Goal: Task Accomplishment & Management: Use online tool/utility

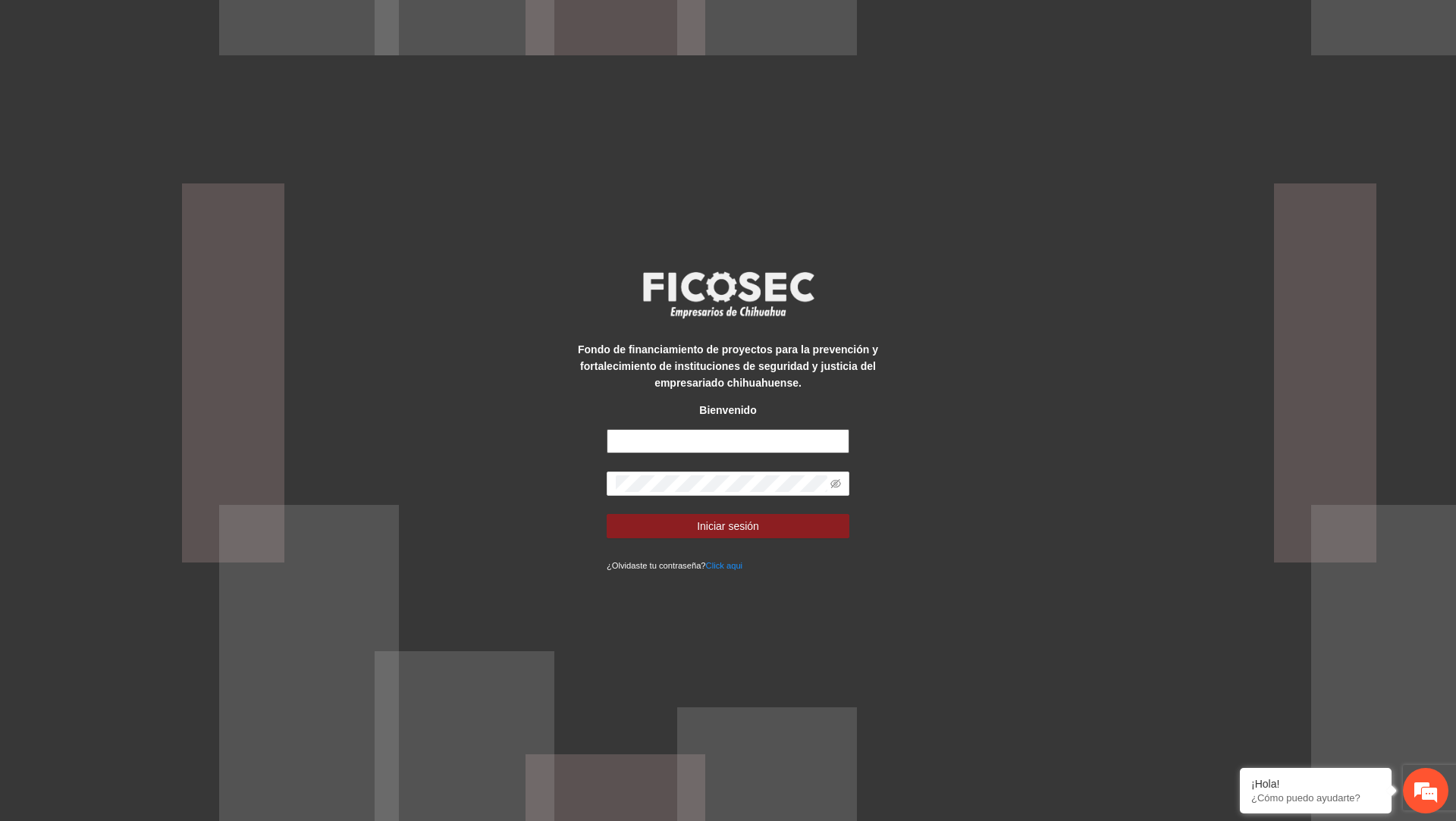
click at [751, 437] on input "text" at bounding box center [728, 441] width 243 height 24
type input "**********"
click at [607, 514] on button "Iniciar sesión" at bounding box center [728, 526] width 243 height 24
click at [729, 445] on input "text" at bounding box center [728, 441] width 243 height 24
type input "**********"
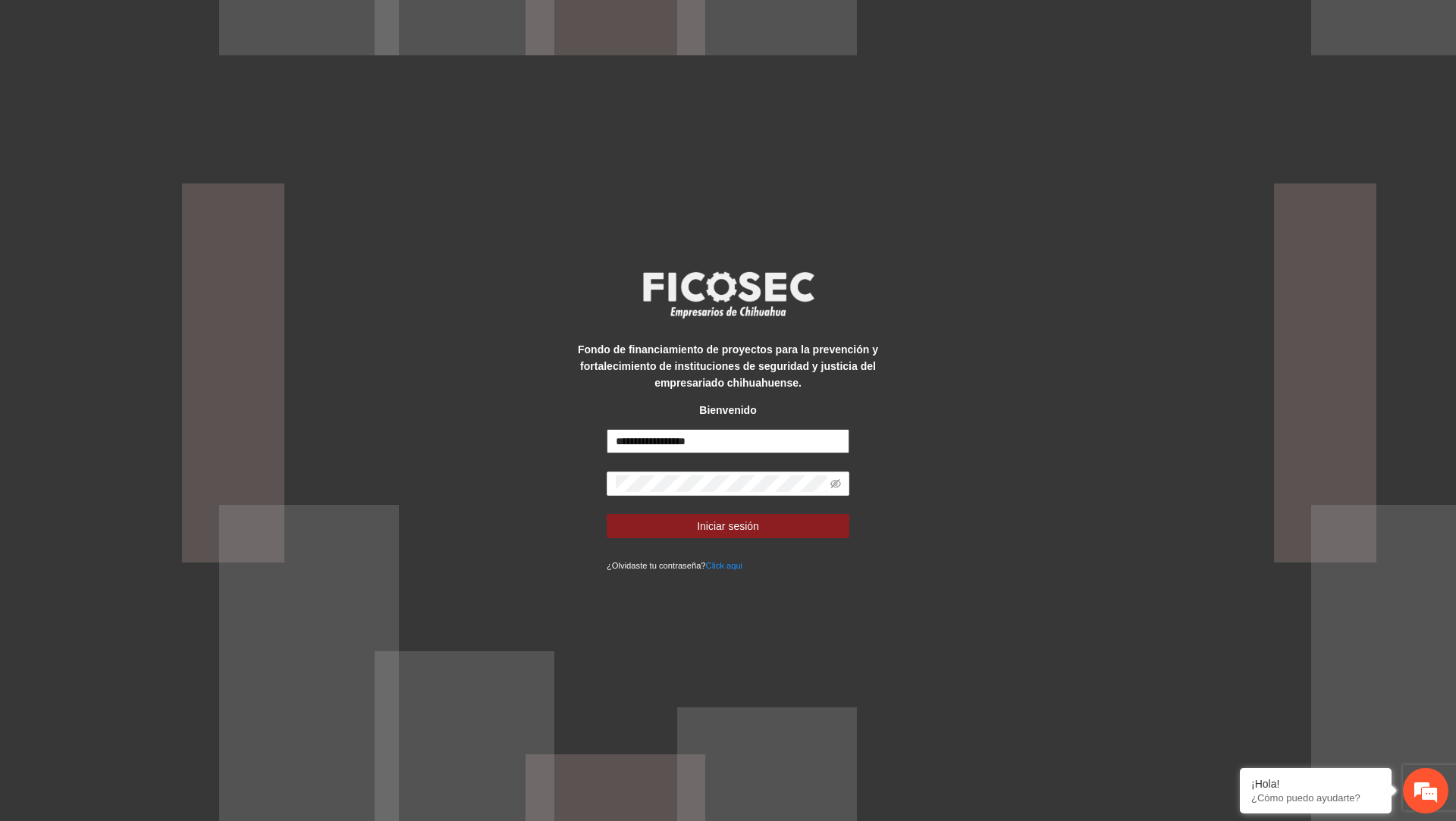
click at [607, 514] on button "Iniciar sesión" at bounding box center [728, 526] width 243 height 24
click at [693, 443] on input "text" at bounding box center [728, 441] width 243 height 24
paste input "**********"
type input "**********"
click at [607, 514] on button "Iniciar sesión" at bounding box center [728, 526] width 243 height 24
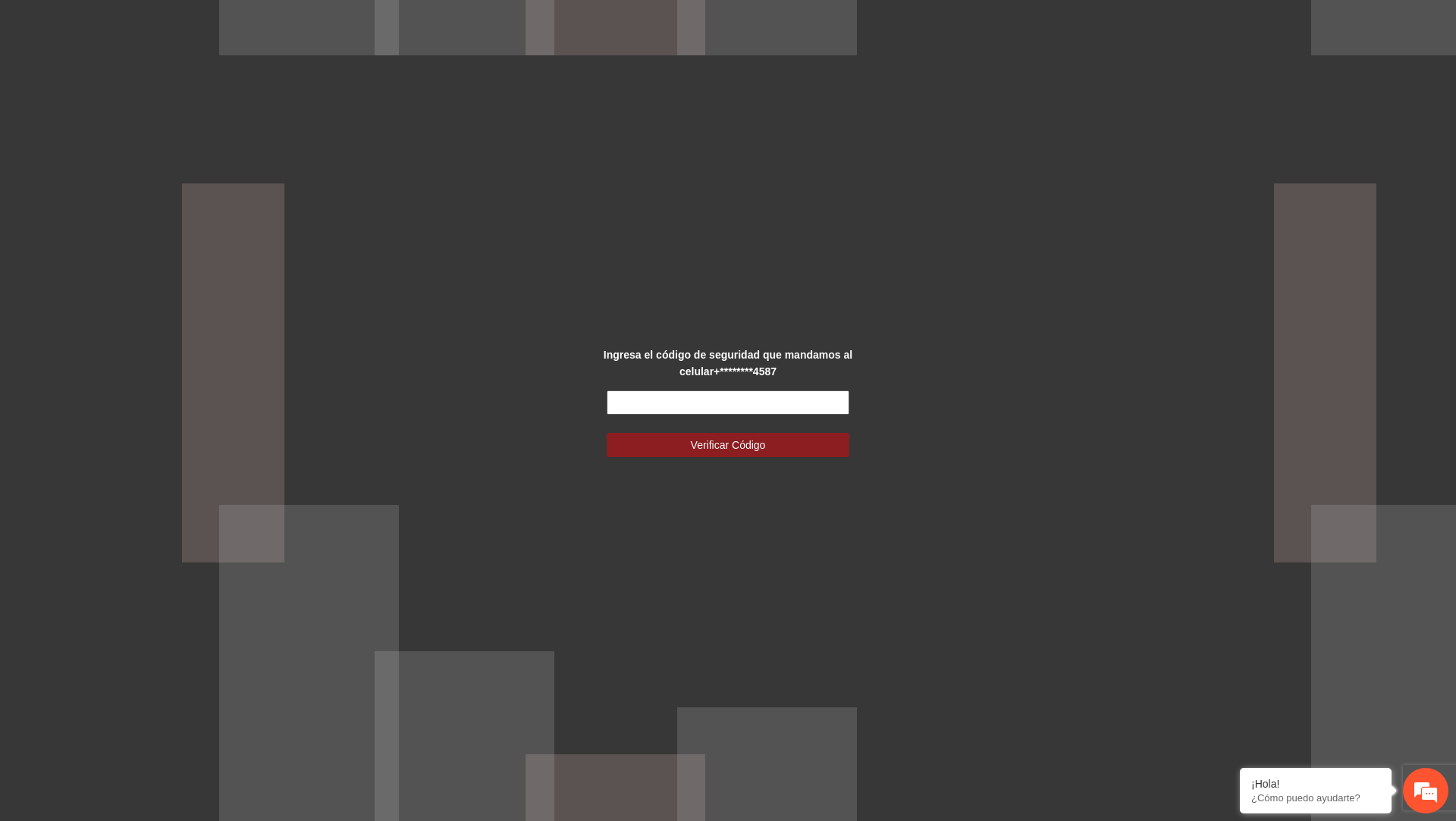
click at [685, 396] on input "text" at bounding box center [728, 402] width 243 height 24
type input "******"
click at [607, 433] on button "Verificar Código" at bounding box center [728, 445] width 243 height 24
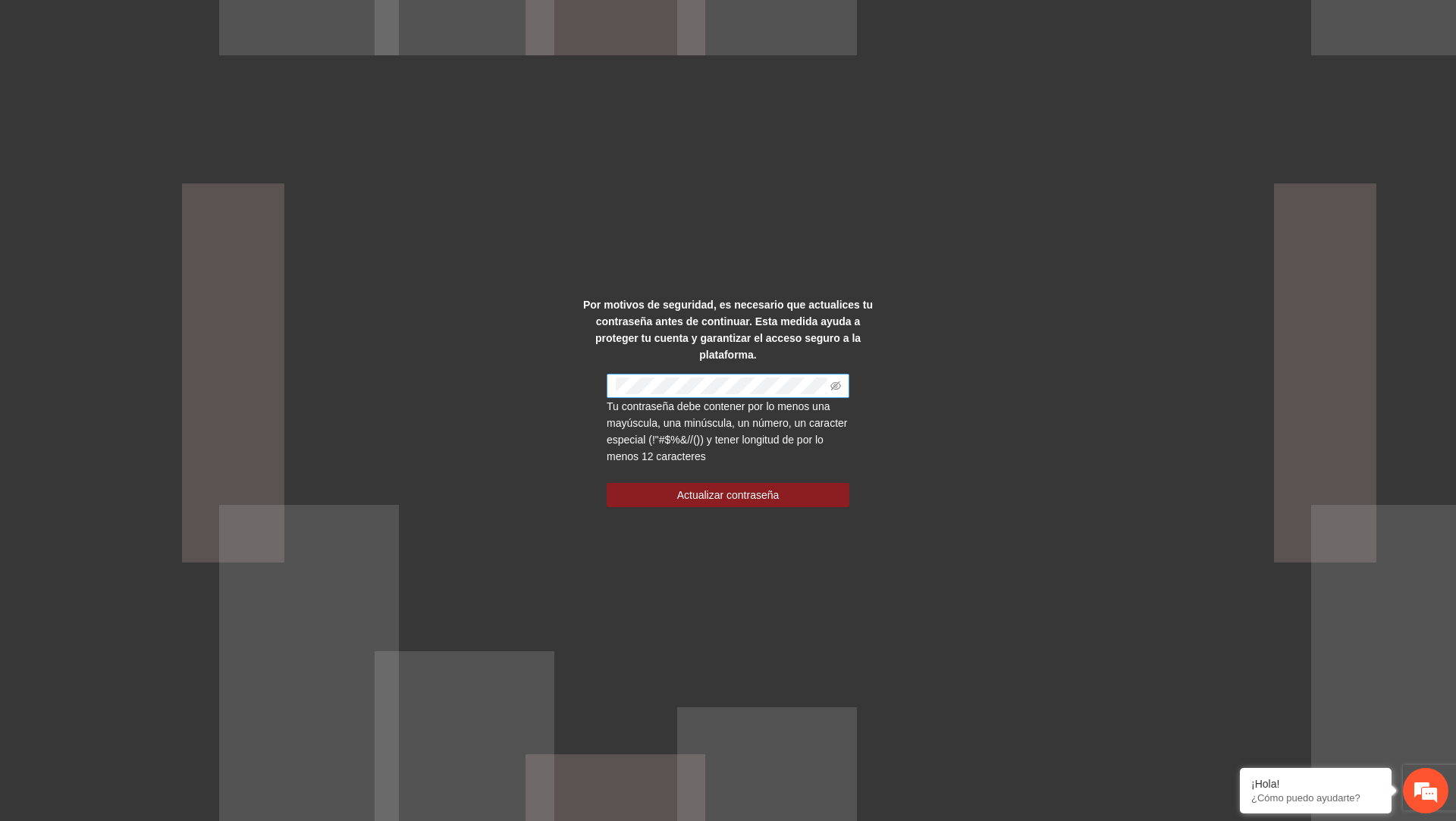
click at [717, 397] on span at bounding box center [728, 386] width 243 height 24
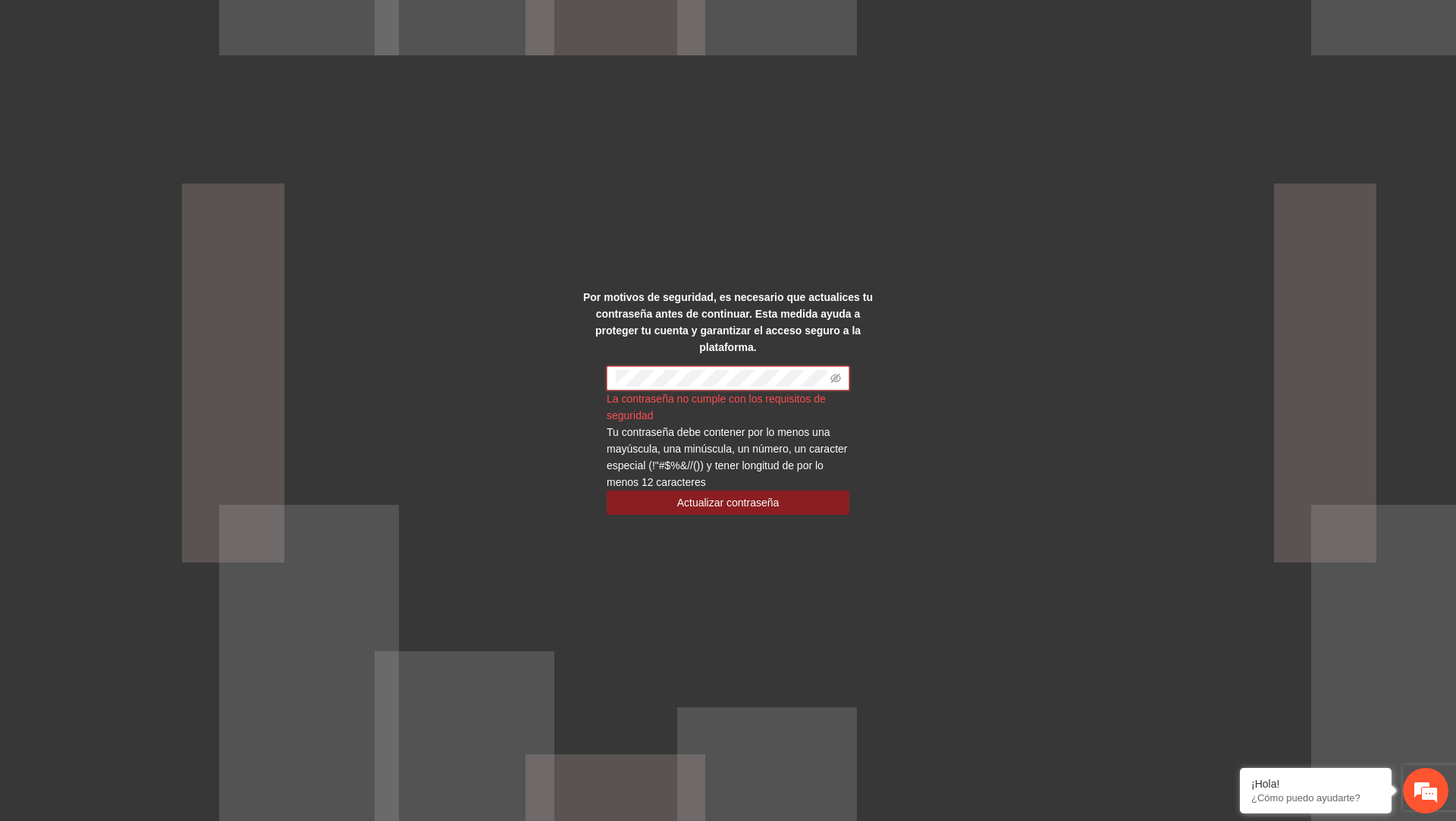
click at [703, 420] on div "La contraseña no cumple con los requisitos de seguridad" at bounding box center [728, 408] width 243 height 34
click at [833, 375] on icon "eye-invisible" at bounding box center [836, 377] width 11 height 9
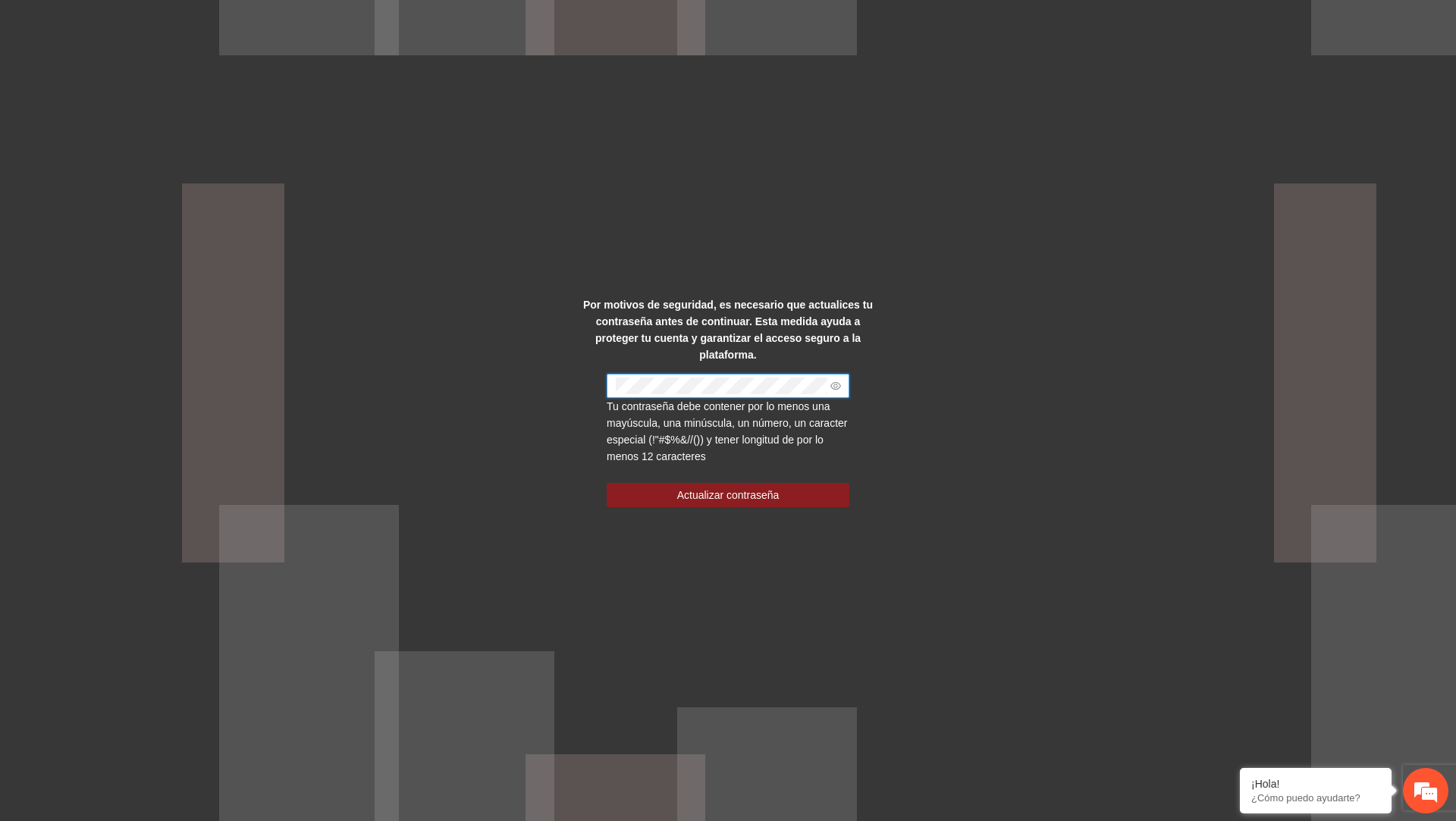
click at [701, 395] on span at bounding box center [728, 386] width 243 height 24
click at [706, 375] on span at bounding box center [728, 386] width 243 height 24
click at [700, 483] on button "Actualizar contraseña" at bounding box center [728, 494] width 243 height 24
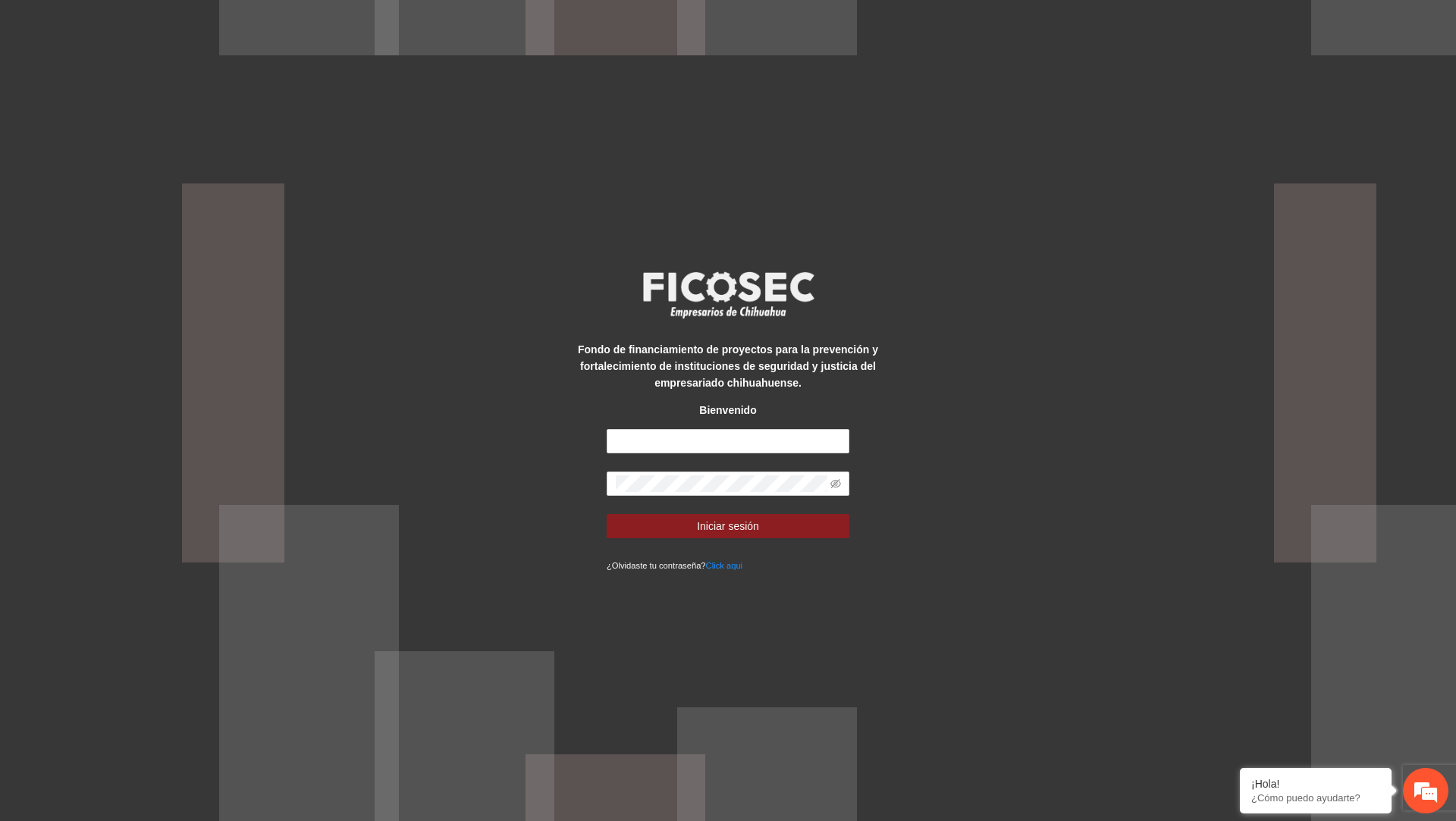
click at [688, 424] on div "Fondo de financiamiento de proyectos para la prevención y fortalecimiento de in…" at bounding box center [728, 411] width 303 height 326
click at [688, 430] on input "text" at bounding box center [728, 441] width 243 height 24
type input "**********"
click at [840, 487] on icon "eye-invisible" at bounding box center [836, 483] width 11 height 11
click at [756, 530] on span "Iniciar sesión" at bounding box center [728, 527] width 62 height 17
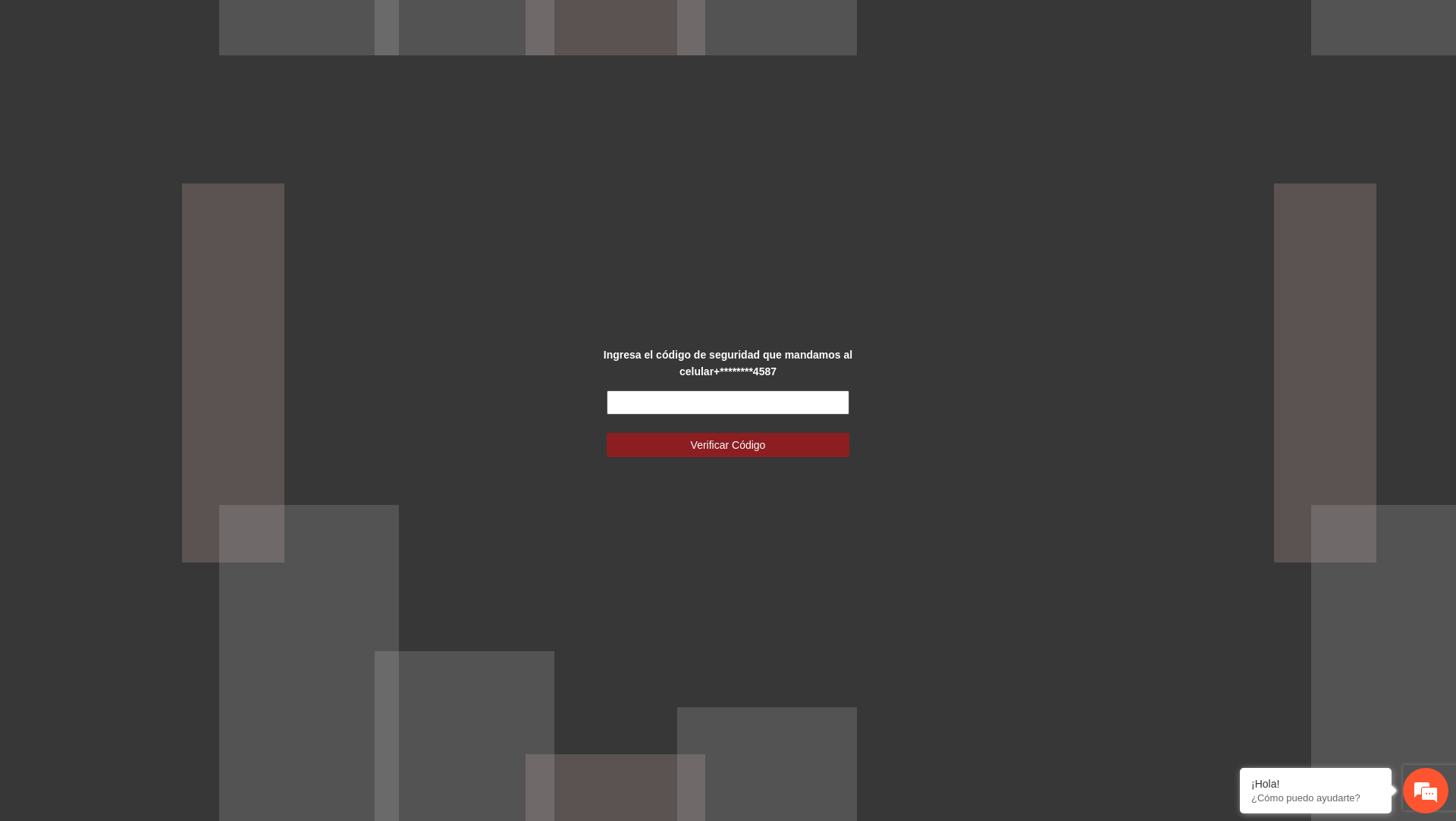
click at [827, 392] on input "text" at bounding box center [728, 402] width 243 height 24
type input "******"
click at [607, 433] on button "Verificar Código" at bounding box center [728, 445] width 243 height 24
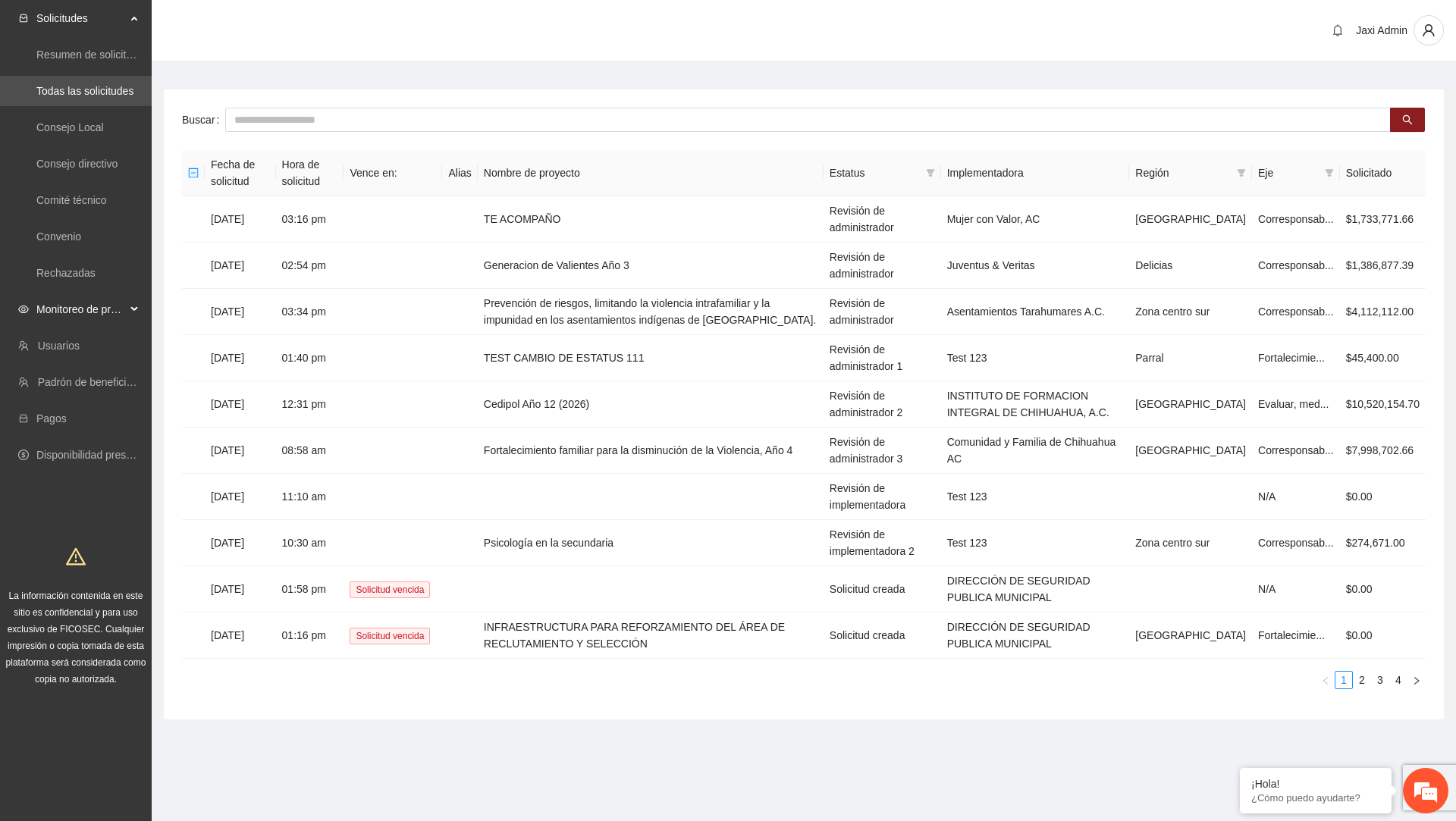
click at [108, 310] on span "Monitoreo de proyectos" at bounding box center [81, 310] width 89 height 30
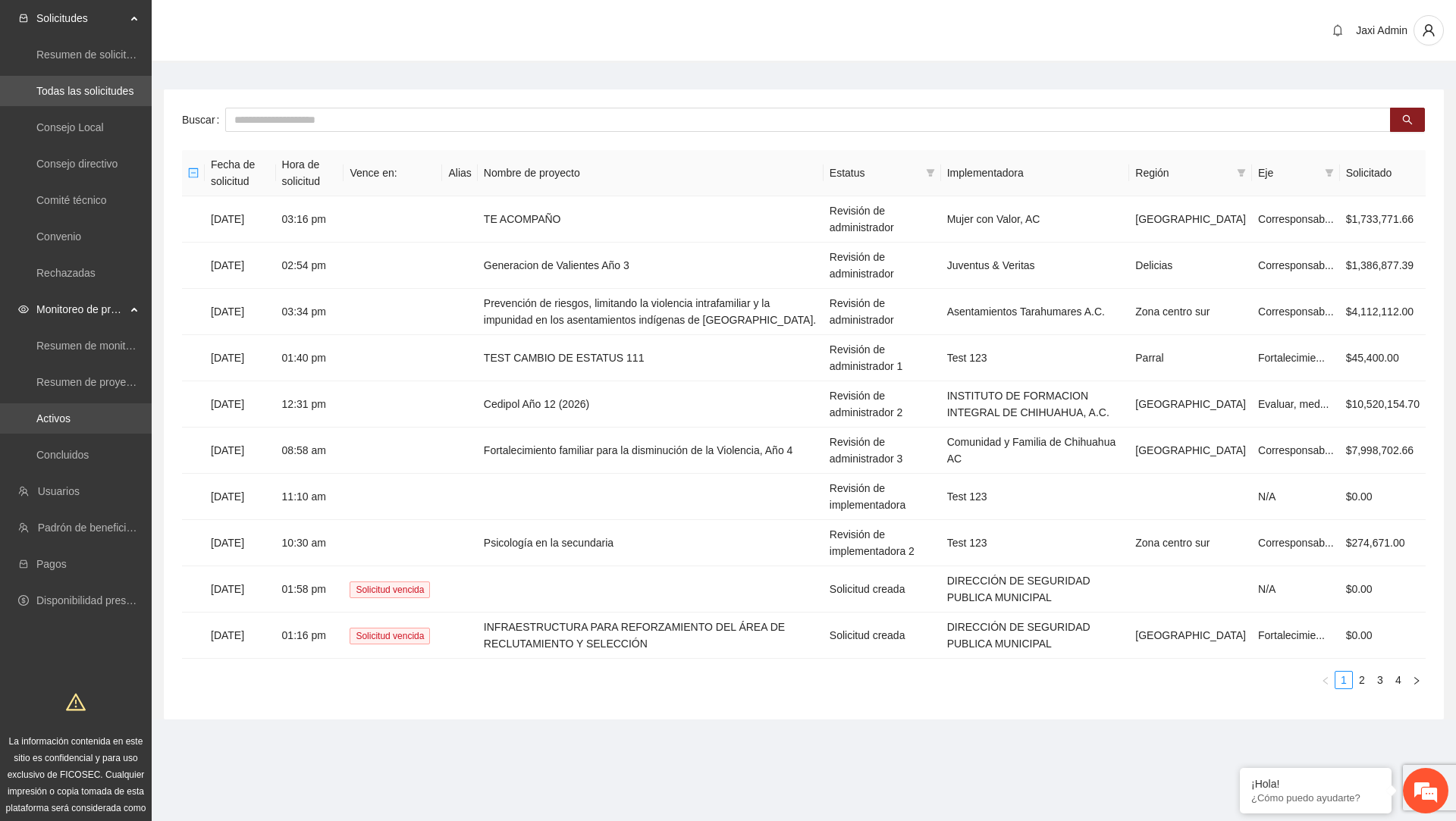
click at [71, 423] on link "Activos" at bounding box center [53, 419] width 34 height 12
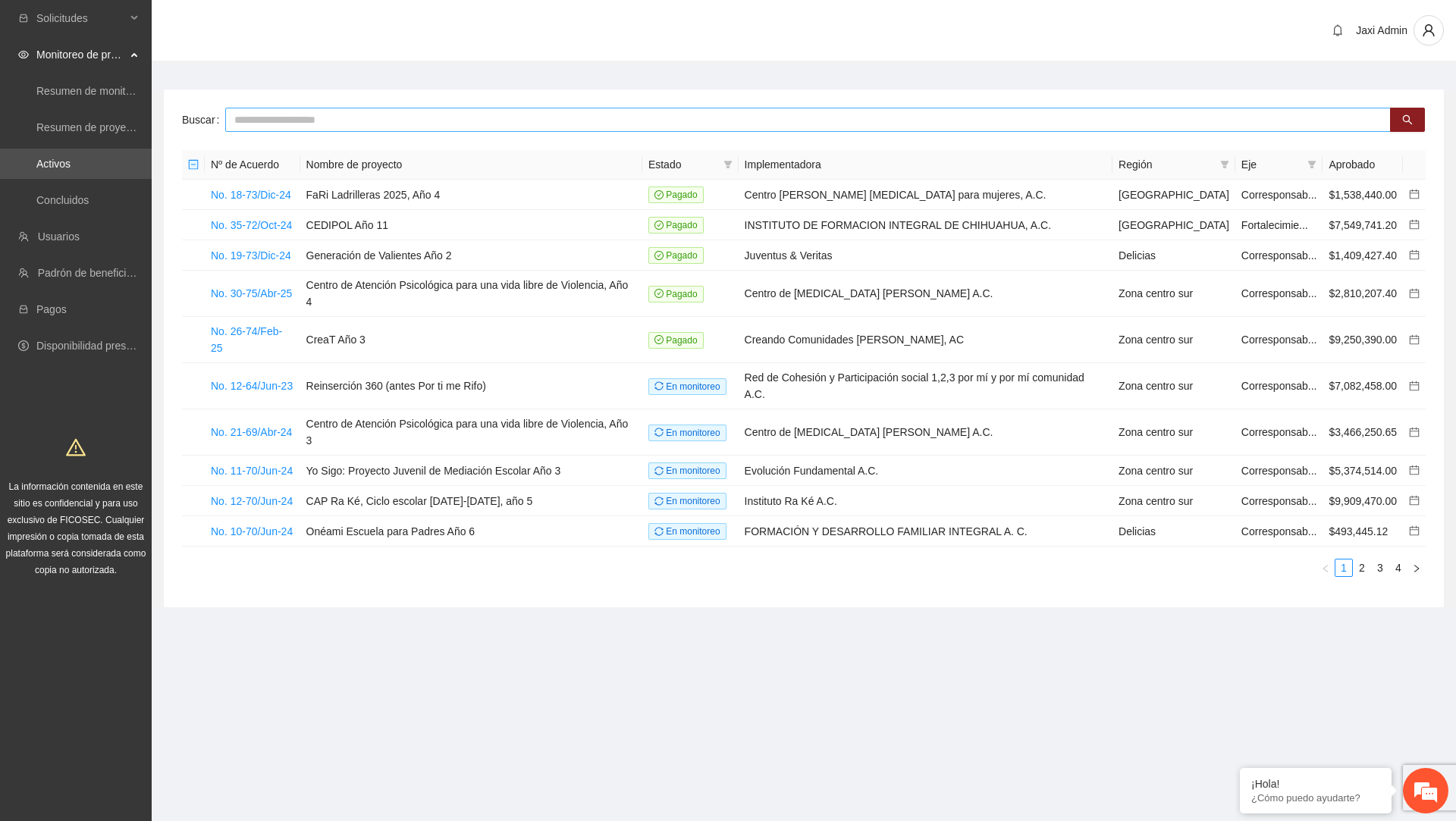
click at [425, 108] on input "text" at bounding box center [808, 120] width 1166 height 24
type input "***"
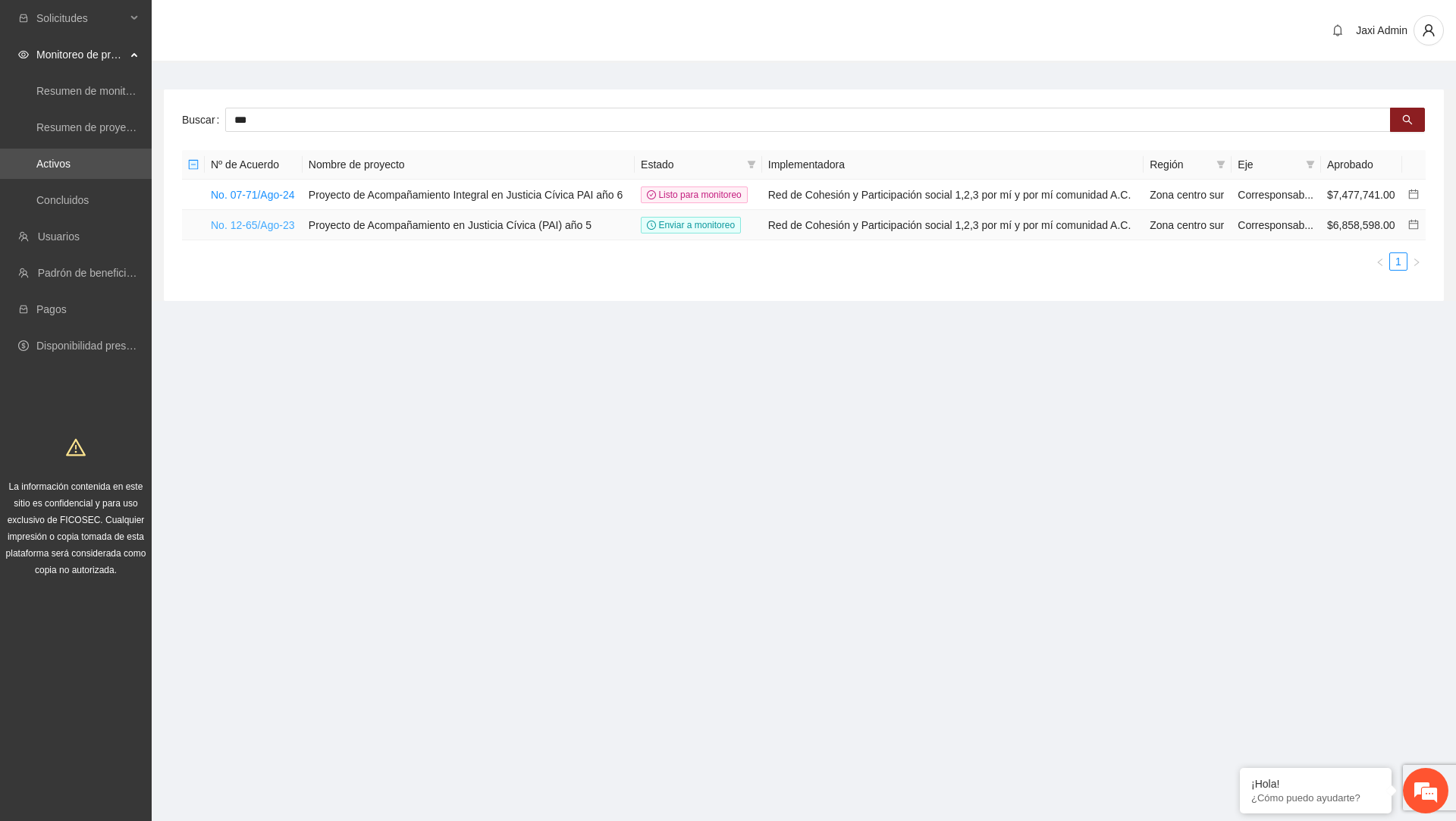
click at [266, 231] on link "No. 12-65/Ago-23" at bounding box center [253, 225] width 84 height 12
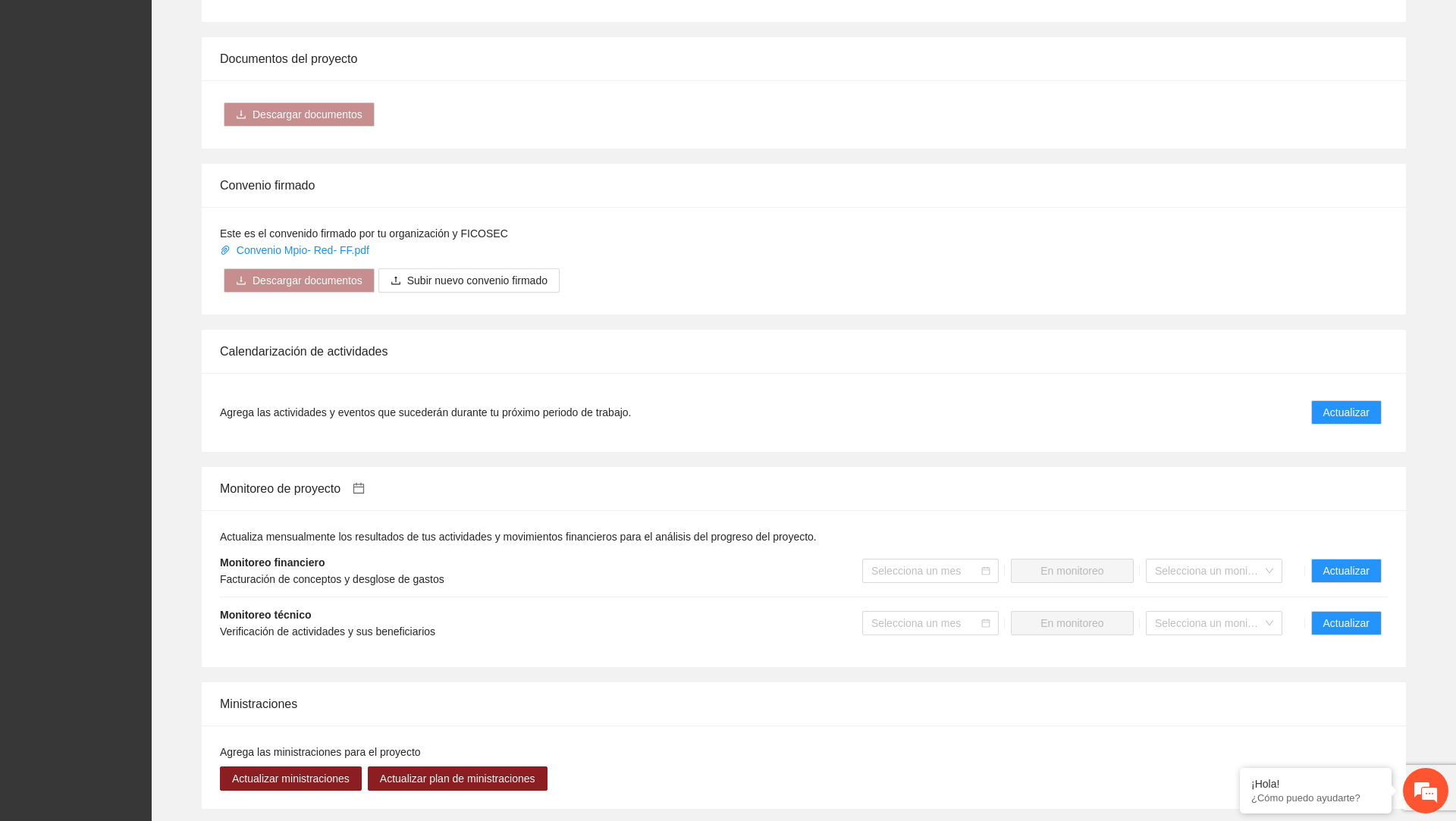
scroll to position [1304, 0]
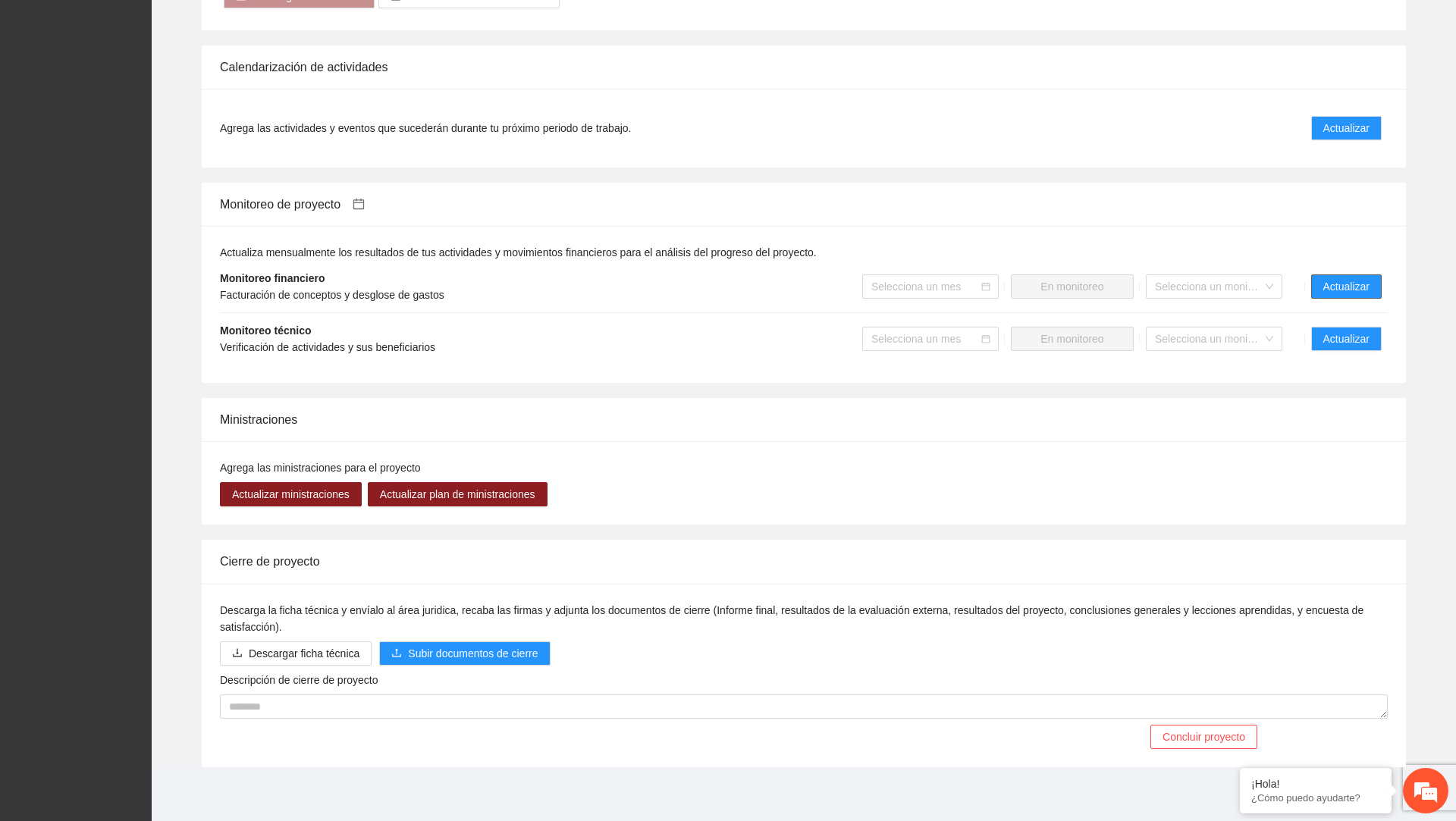
click at [1348, 288] on span "Actualizar" at bounding box center [1346, 287] width 46 height 17
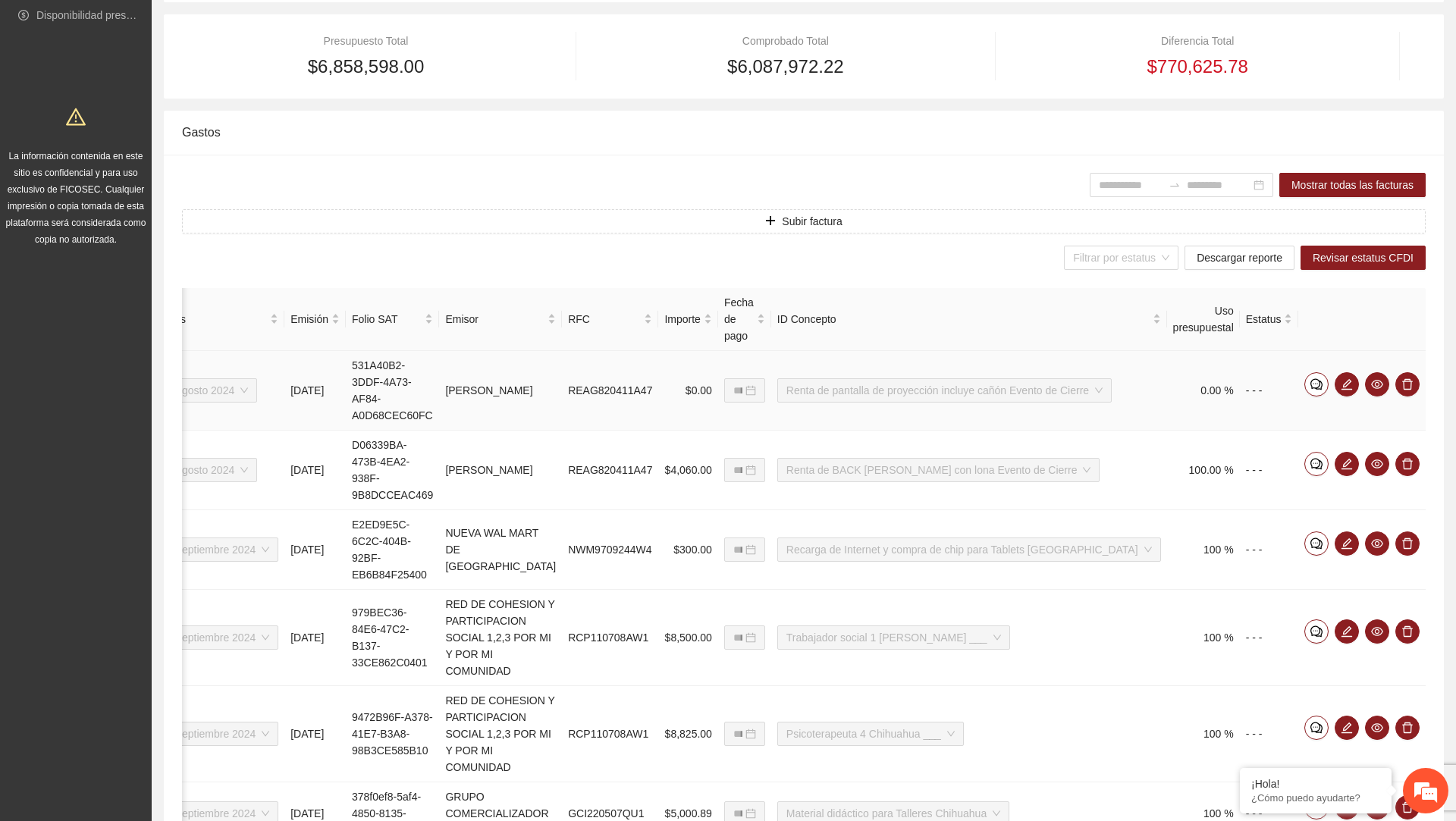
scroll to position [0, 80]
click at [1346, 257] on span "Revisar estatus CFDI" at bounding box center [1363, 258] width 101 height 17
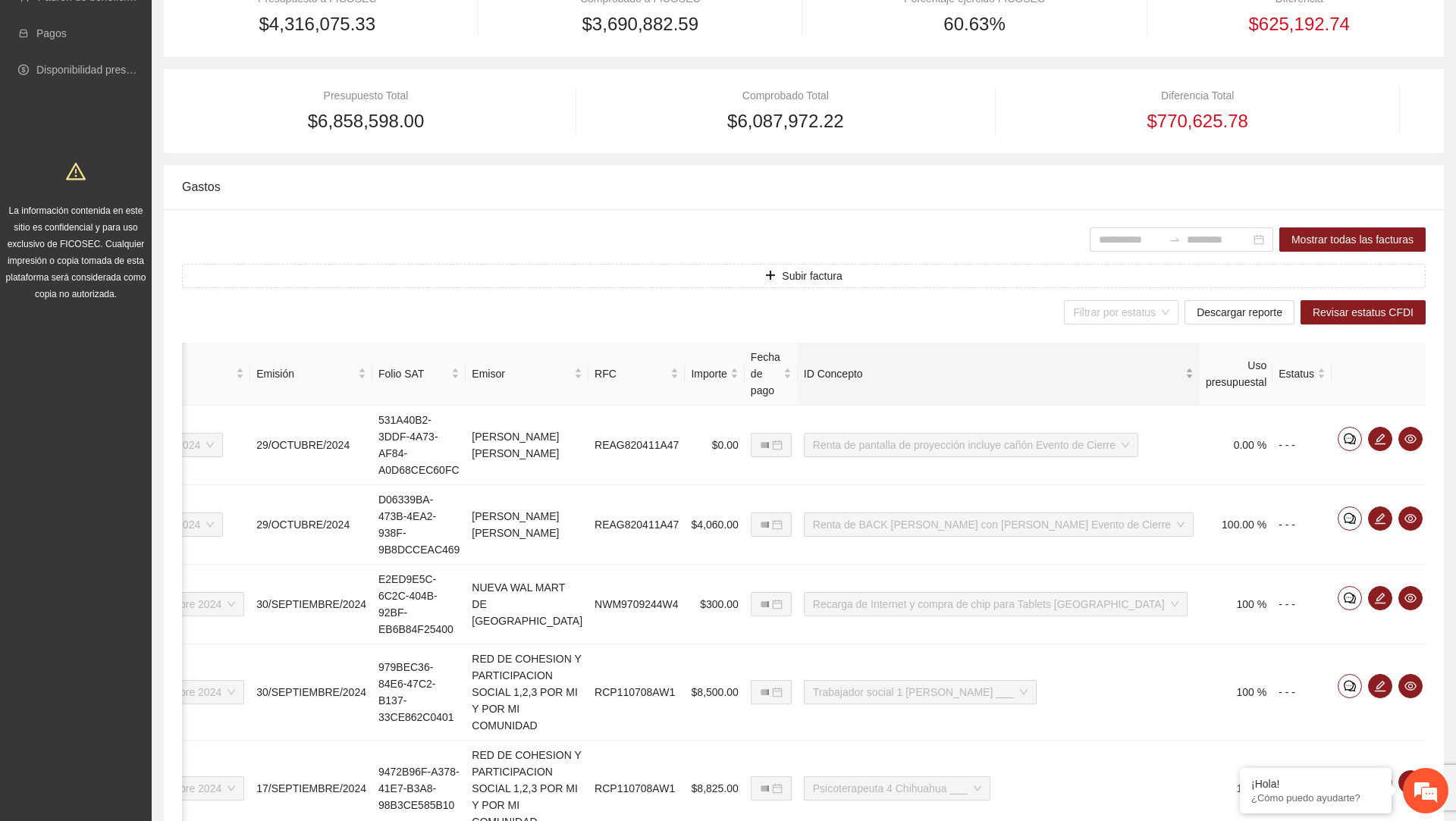
scroll to position [295, 0]
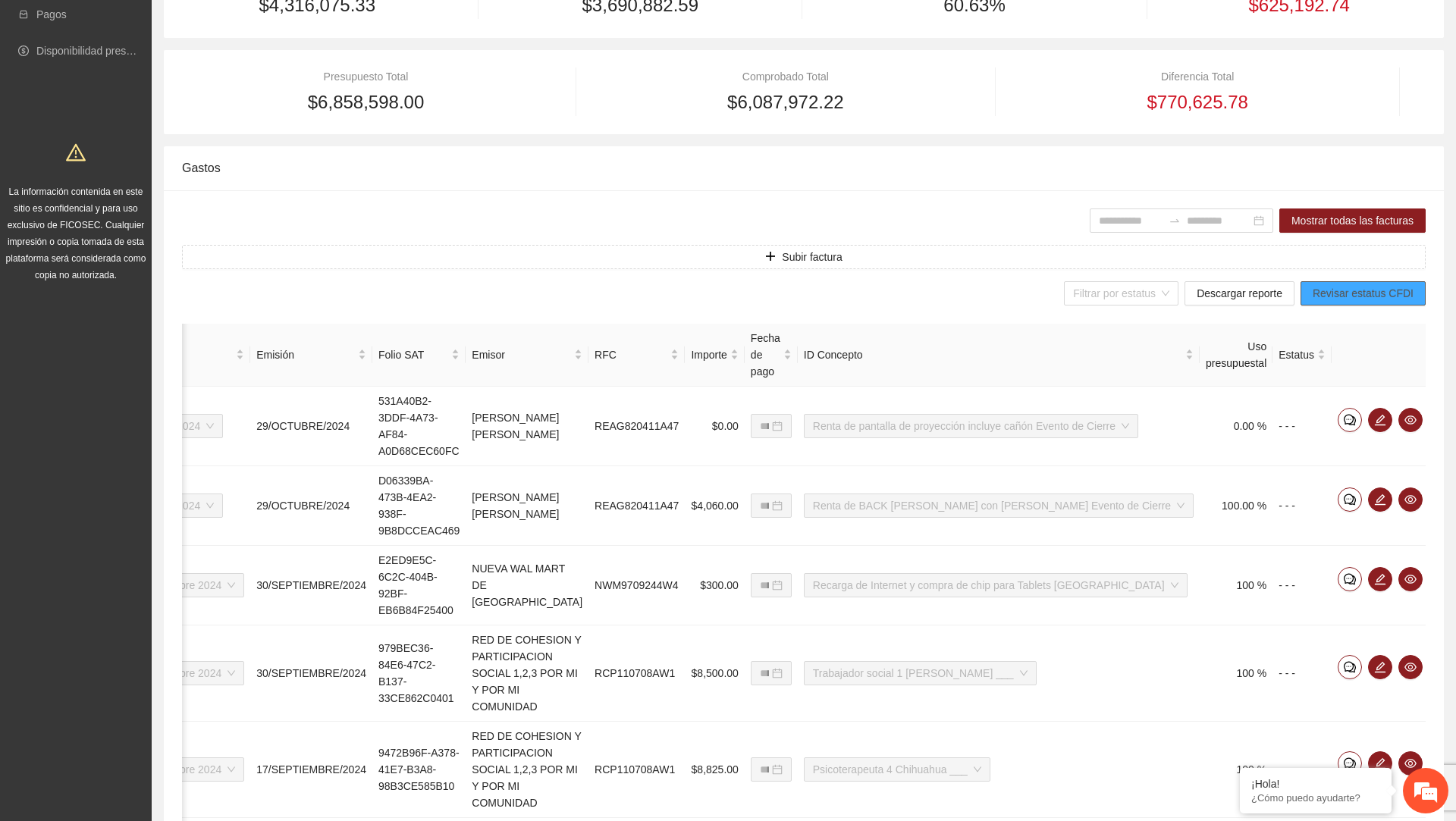
click at [1345, 298] on span "Revisar estatus CFDI" at bounding box center [1363, 294] width 101 height 17
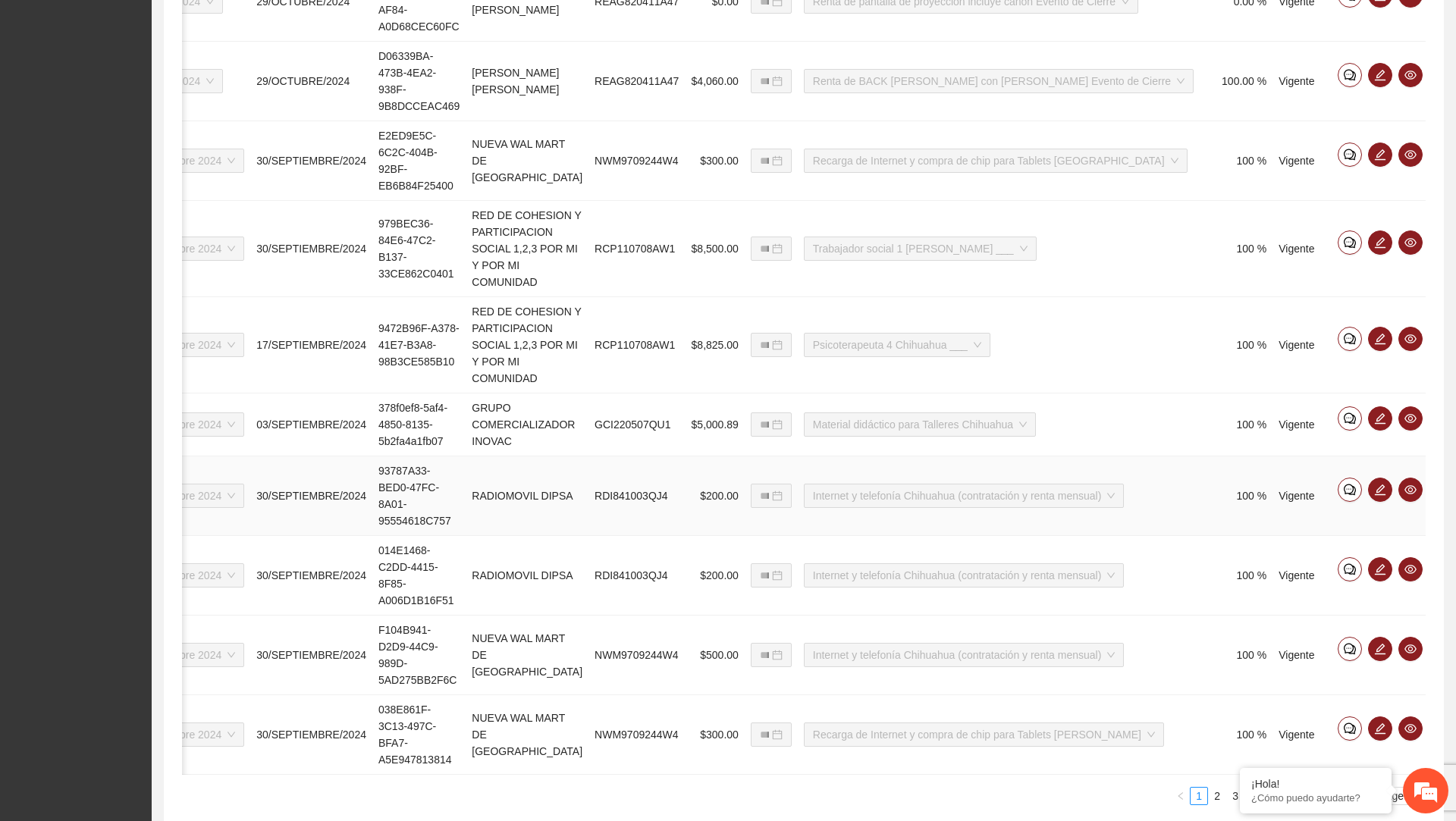
scroll to position [784, 0]
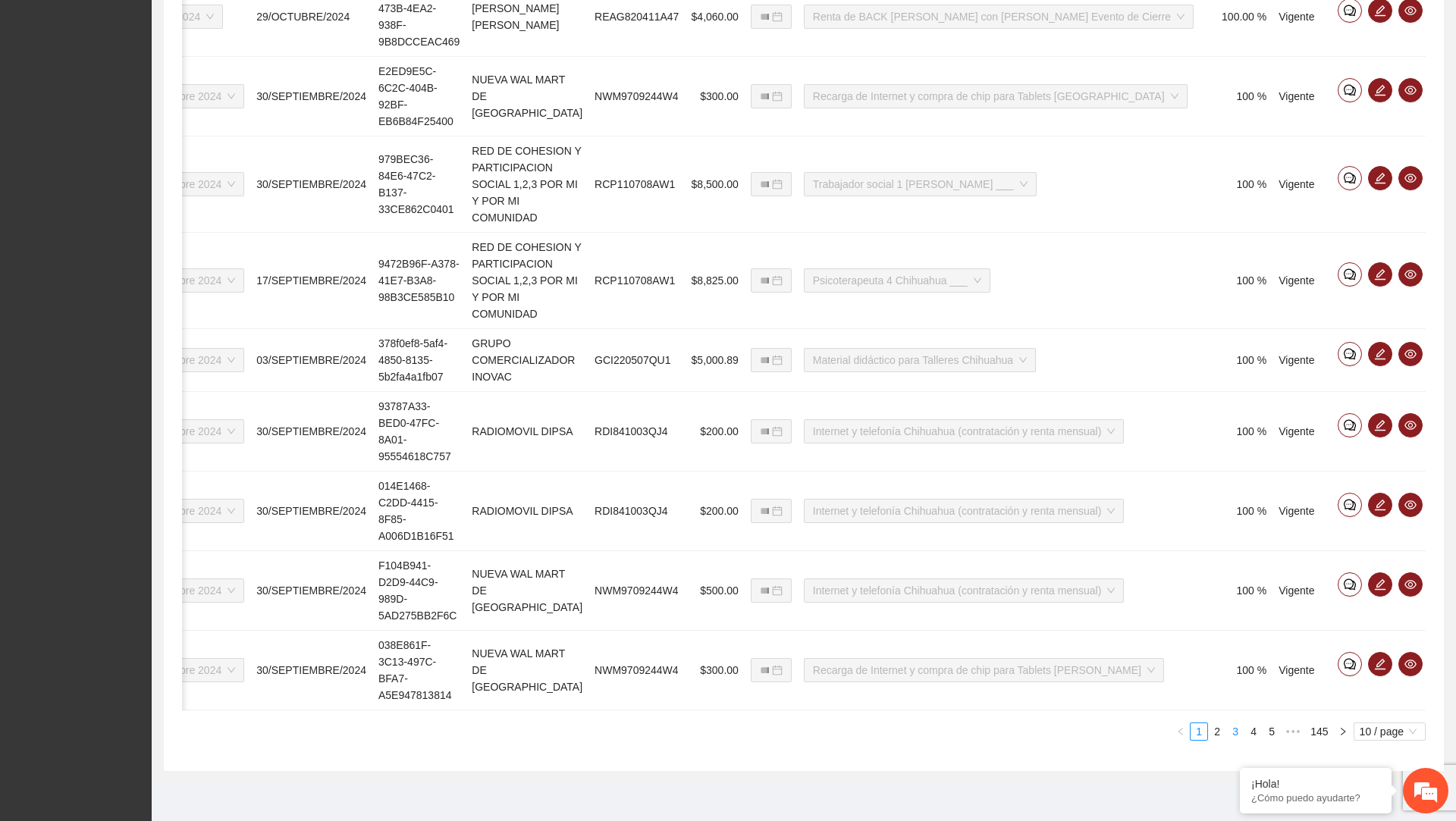
click at [1231, 726] on link "3" at bounding box center [1236, 732] width 17 height 17
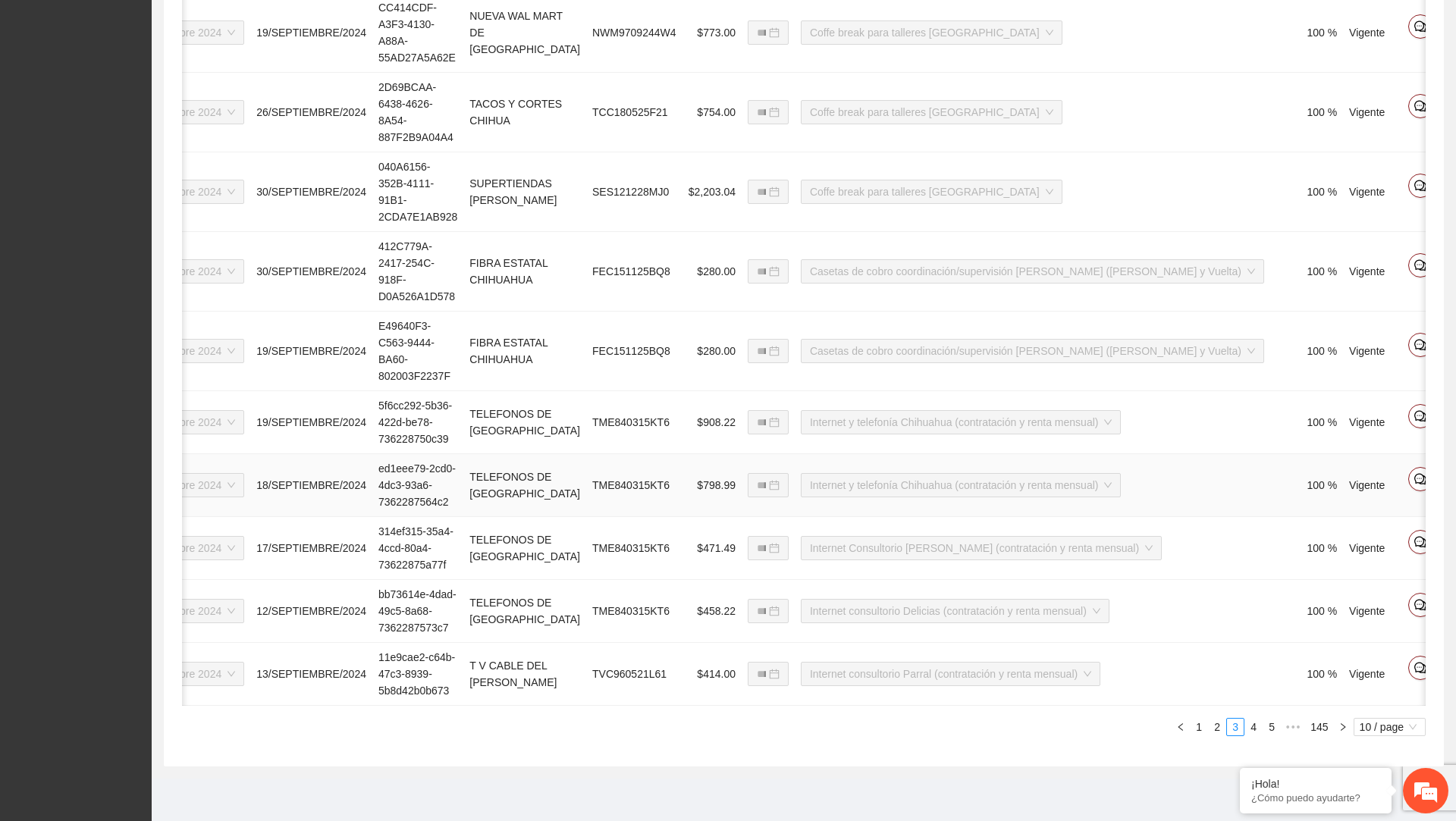
scroll to position [767, 0]
click at [1215, 736] on li "2" at bounding box center [1217, 727] width 19 height 19
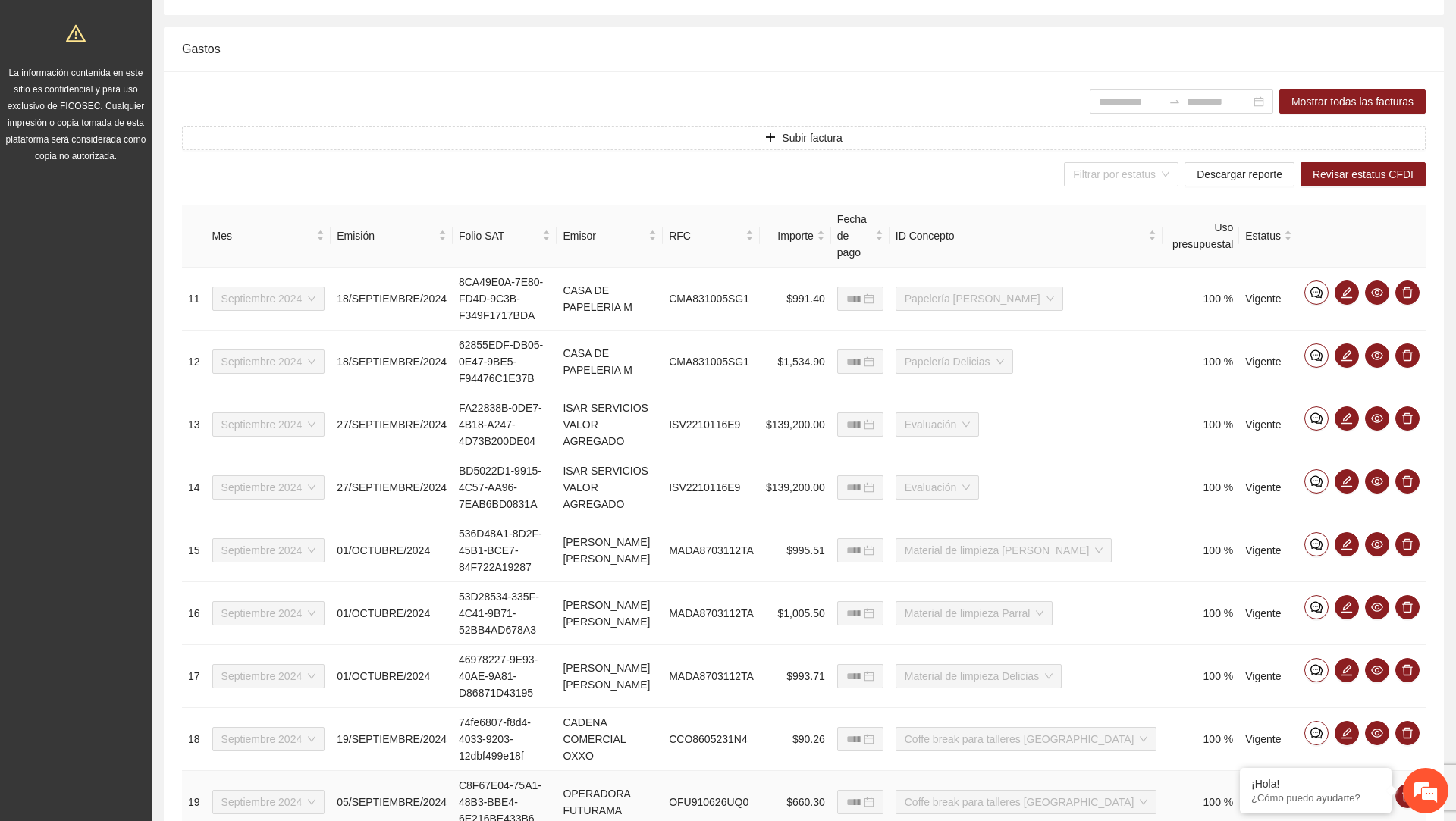
scroll to position [370, 0]
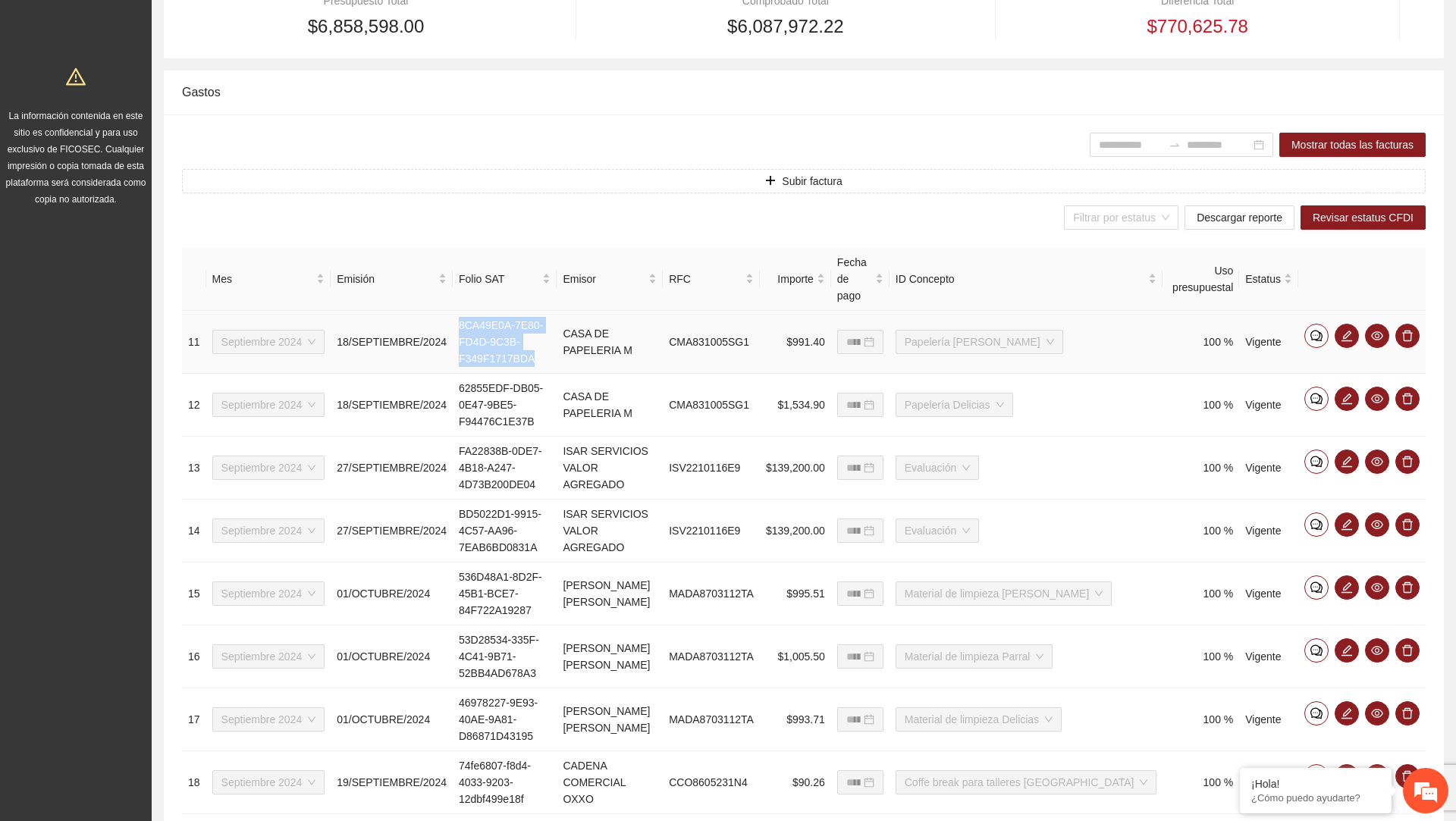
drag, startPoint x: 464, startPoint y: 303, endPoint x: 560, endPoint y: 338, distance: 102.2
click at [557, 338] on td "8CA49E0A-7E80-FD4D-9C3B-F349F1717BDA" at bounding box center [504, 342] width 104 height 63
copy td "8CA49E0A-7E80-FD4D-9C3B-F349F1717BDA"
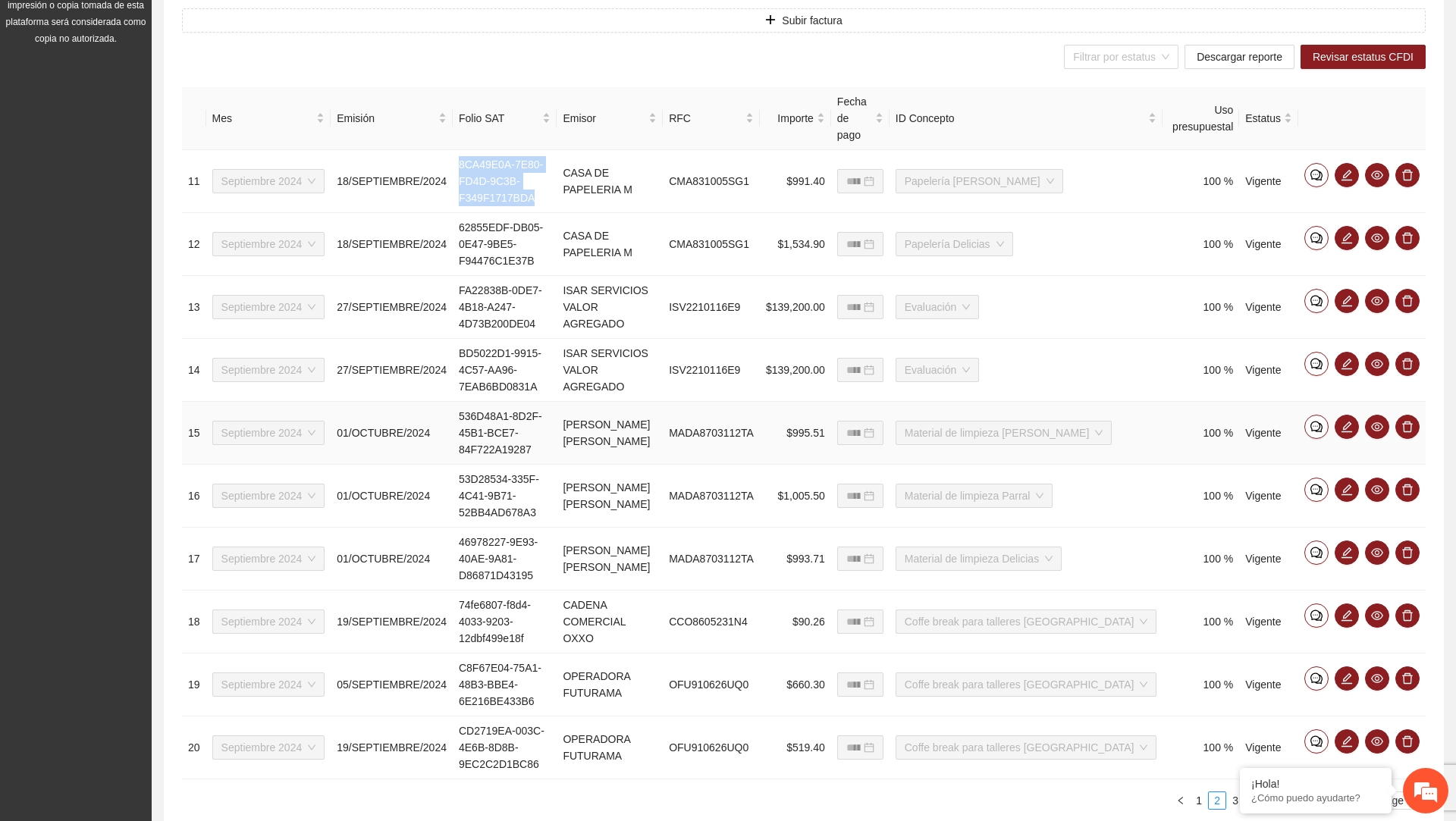
scroll to position [584, 0]
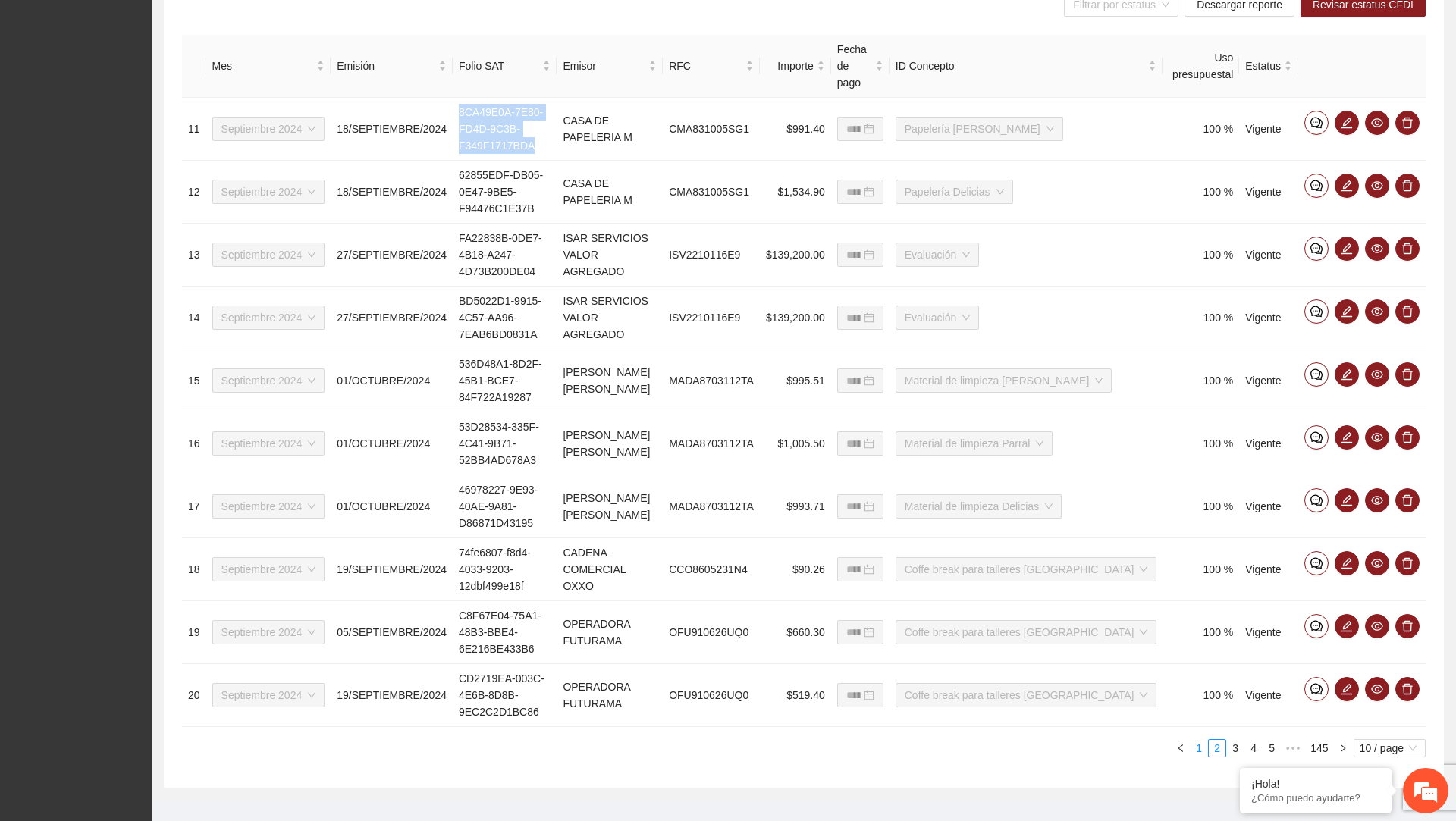
click at [1197, 740] on link "1" at bounding box center [1199, 748] width 17 height 17
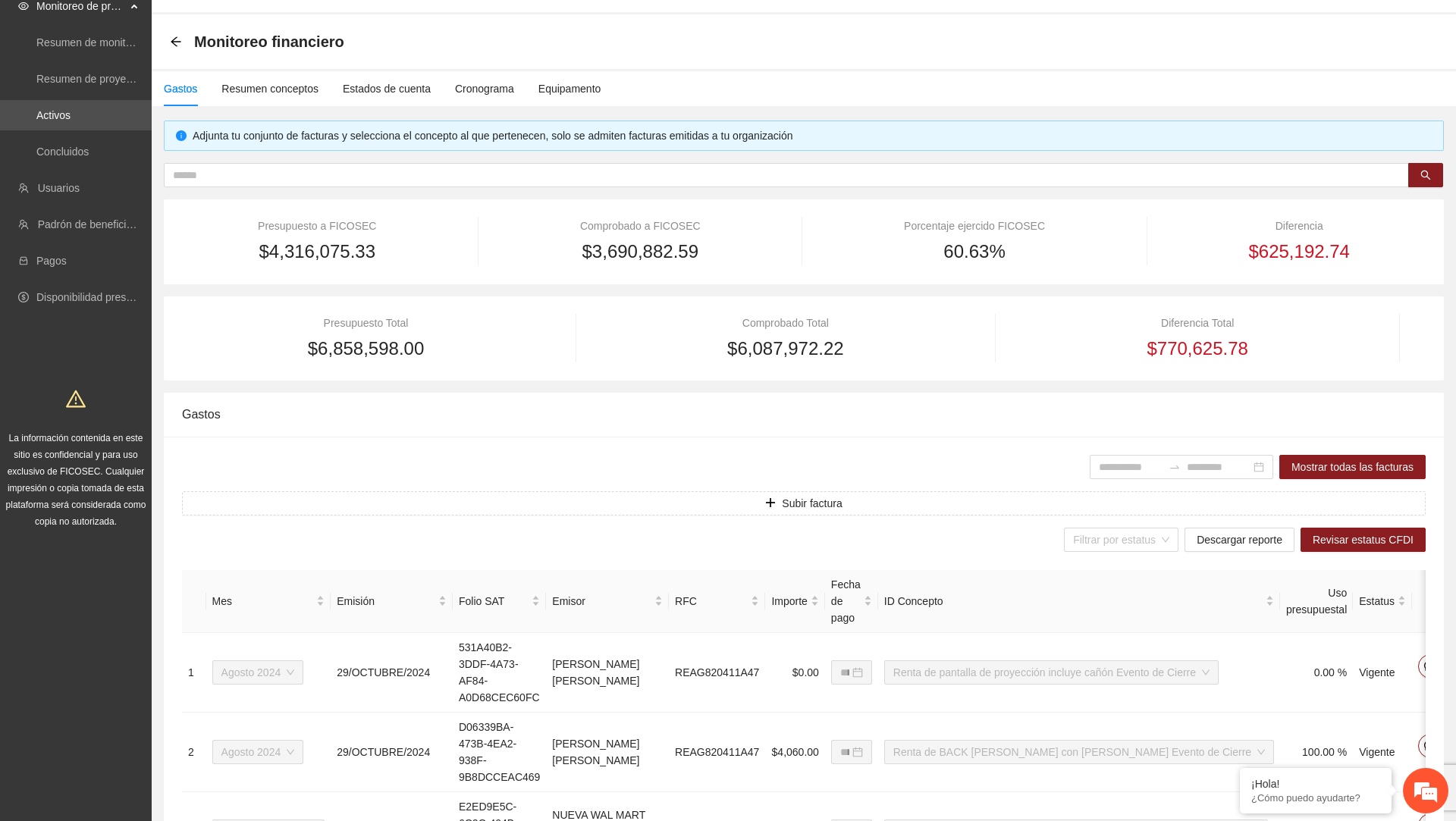
scroll to position [0, 0]
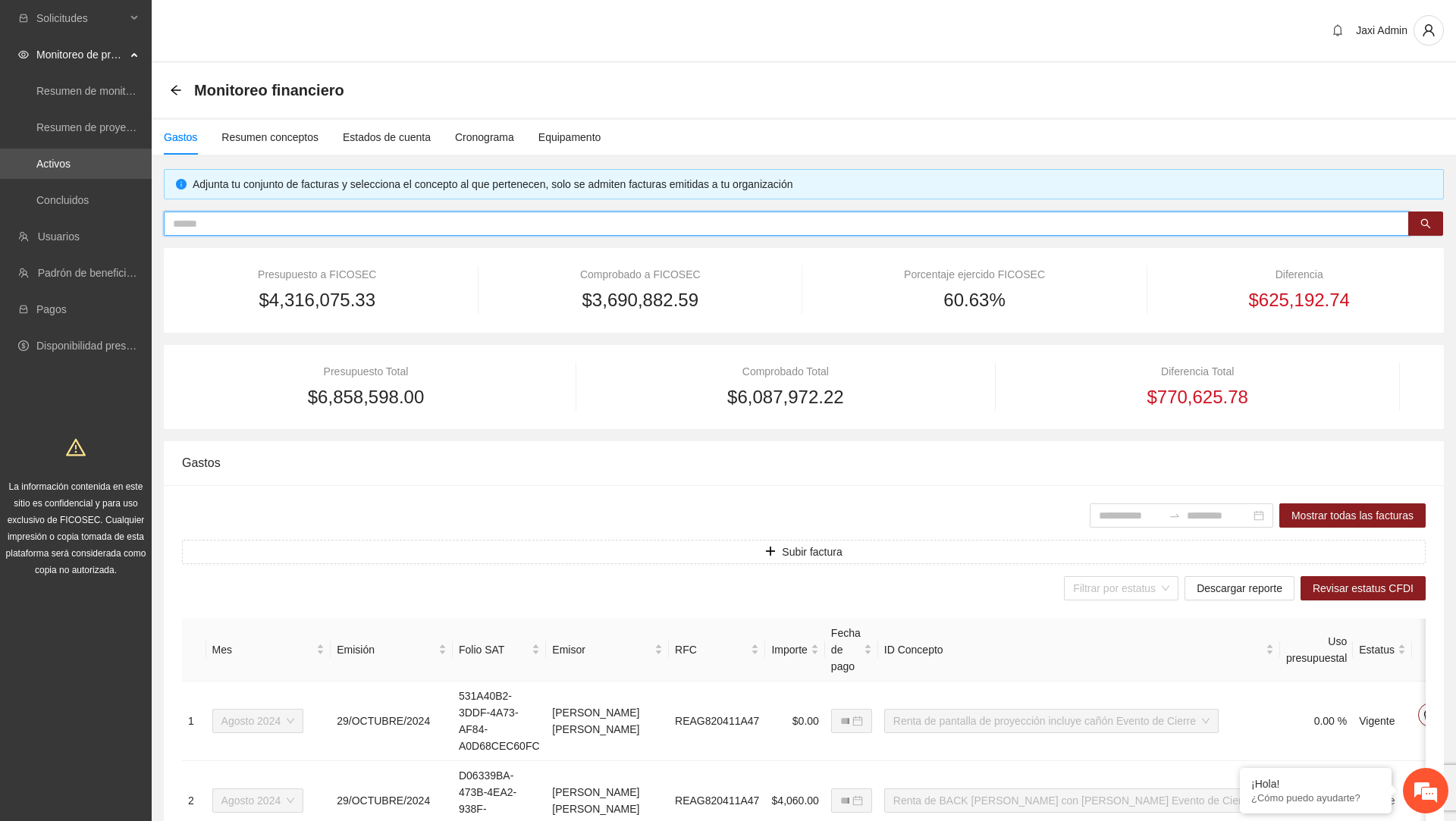
click at [675, 215] on input "text" at bounding box center [781, 224] width 1215 height 17
paste input "**********"
type input "**********"
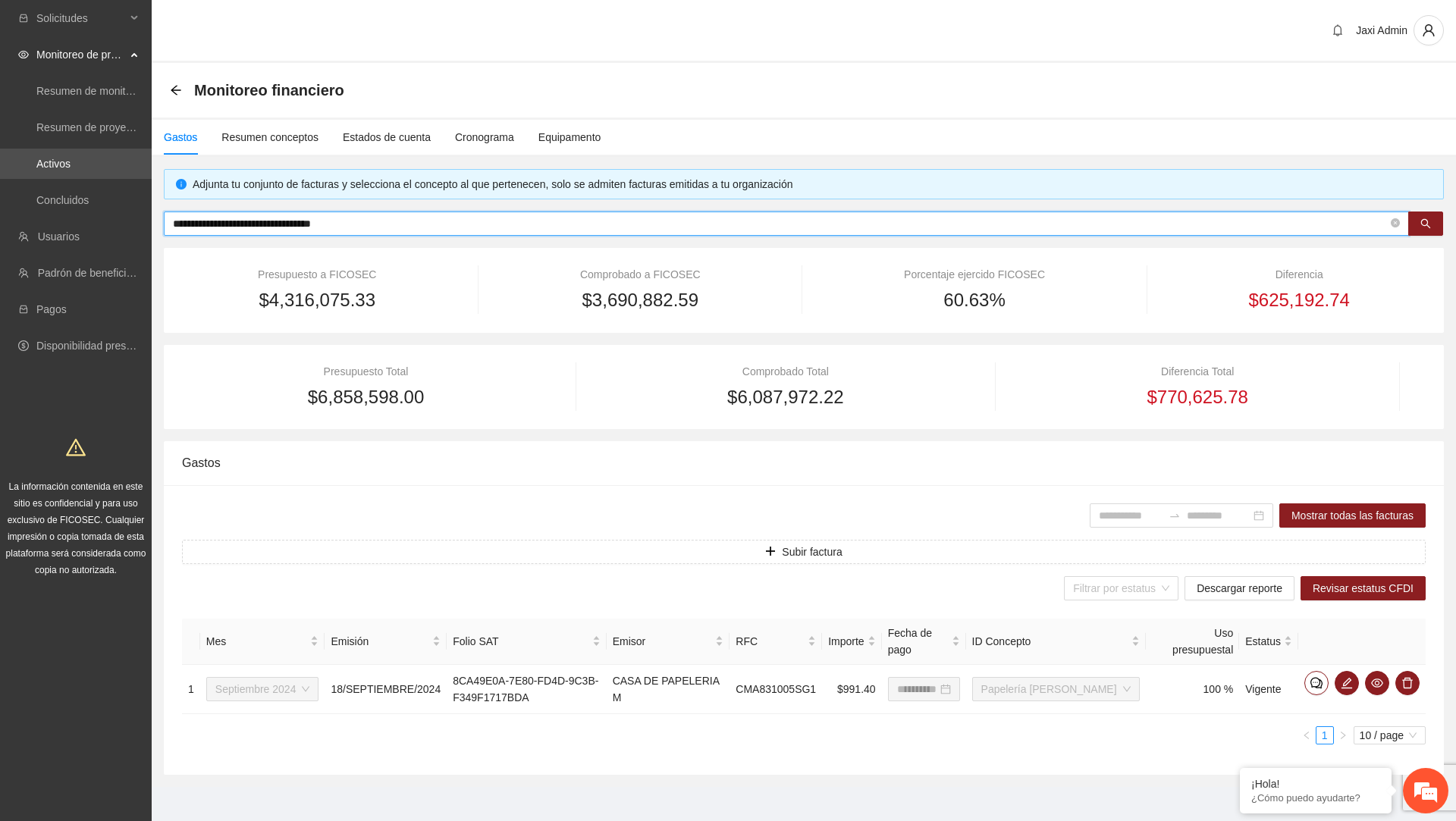
click at [1394, 219] on icon "close-circle" at bounding box center [1395, 223] width 9 height 9
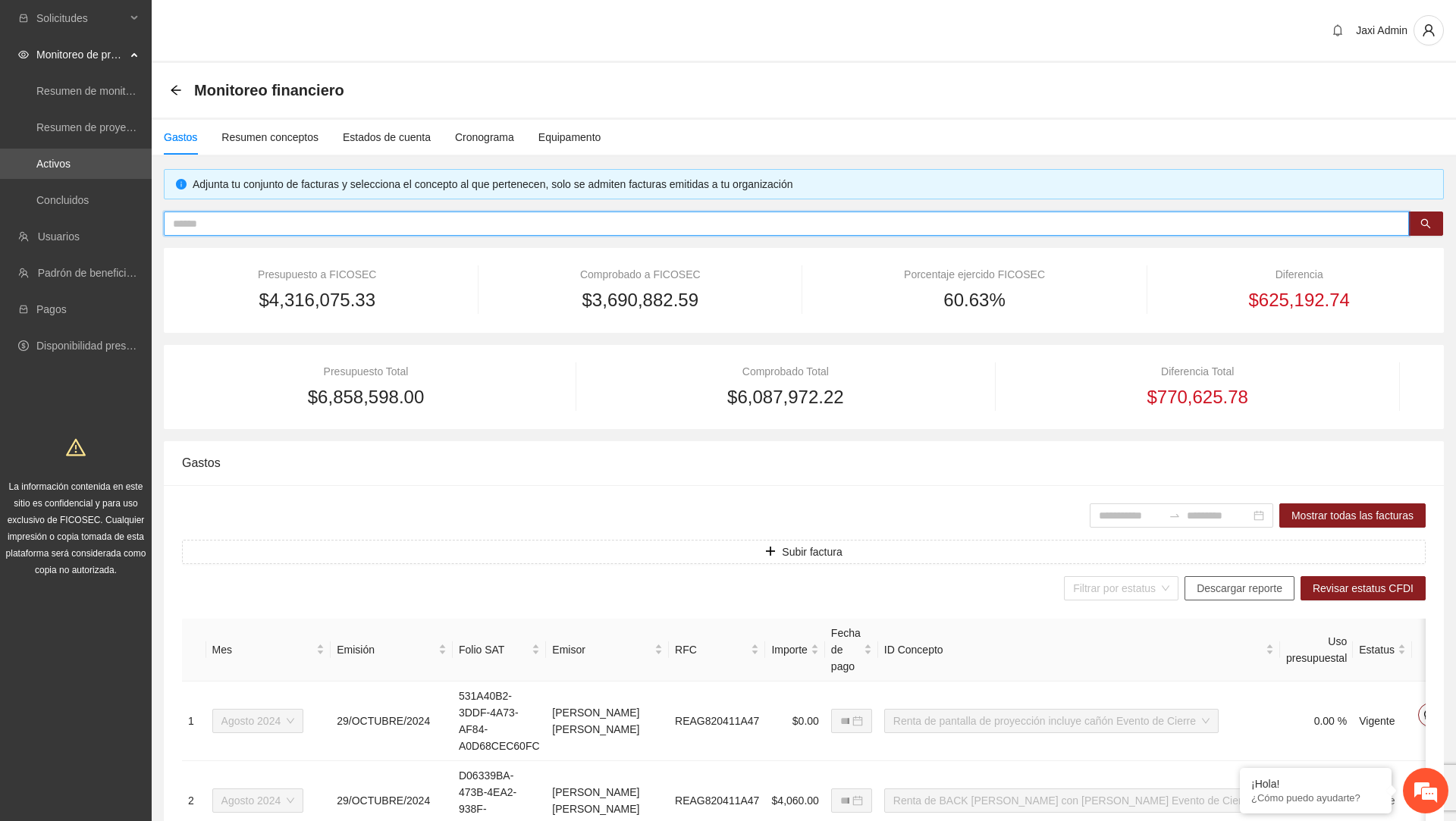
click at [1246, 588] on span "Descargar reporte" at bounding box center [1240, 588] width 86 height 17
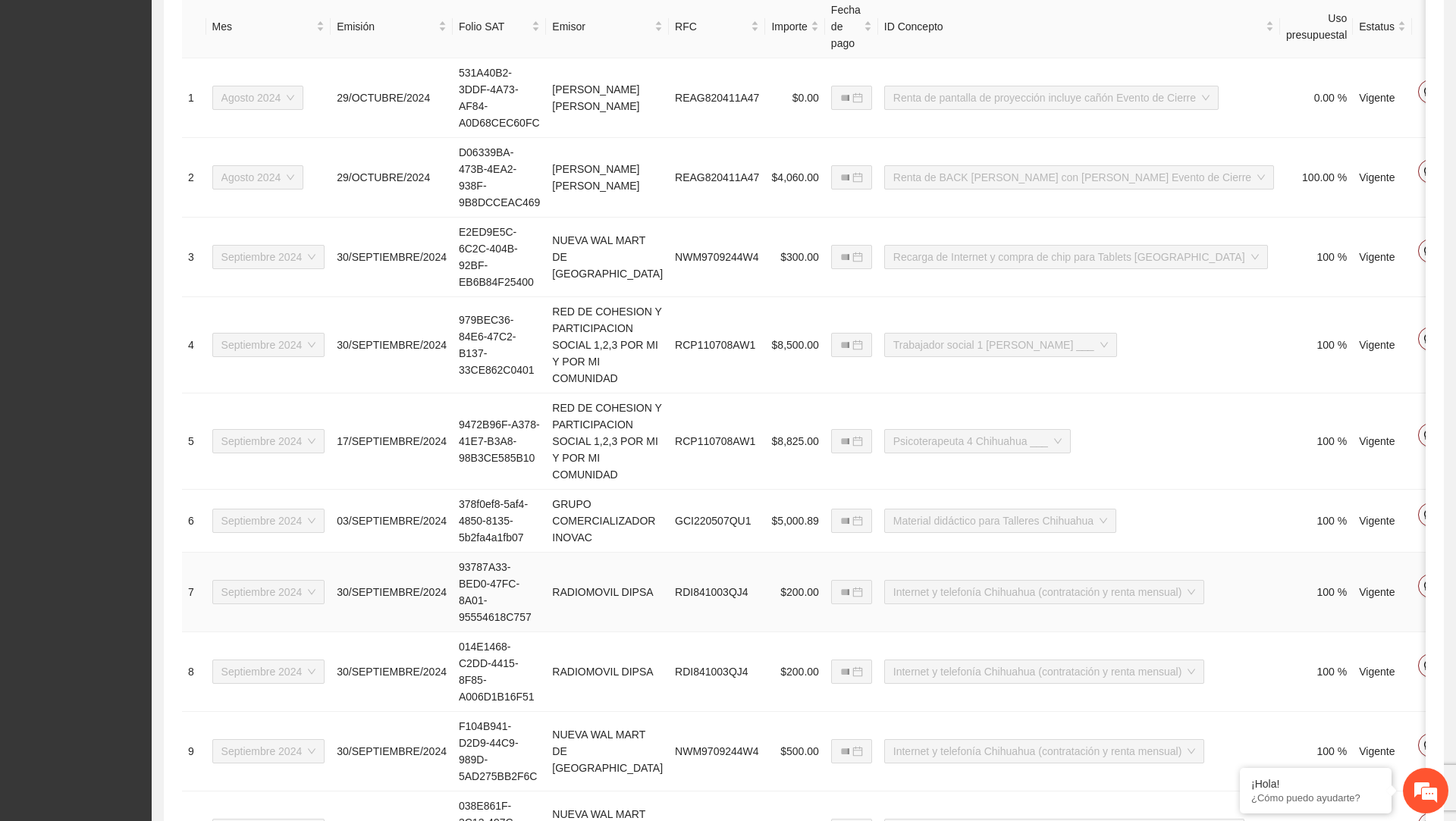
scroll to position [784, 0]
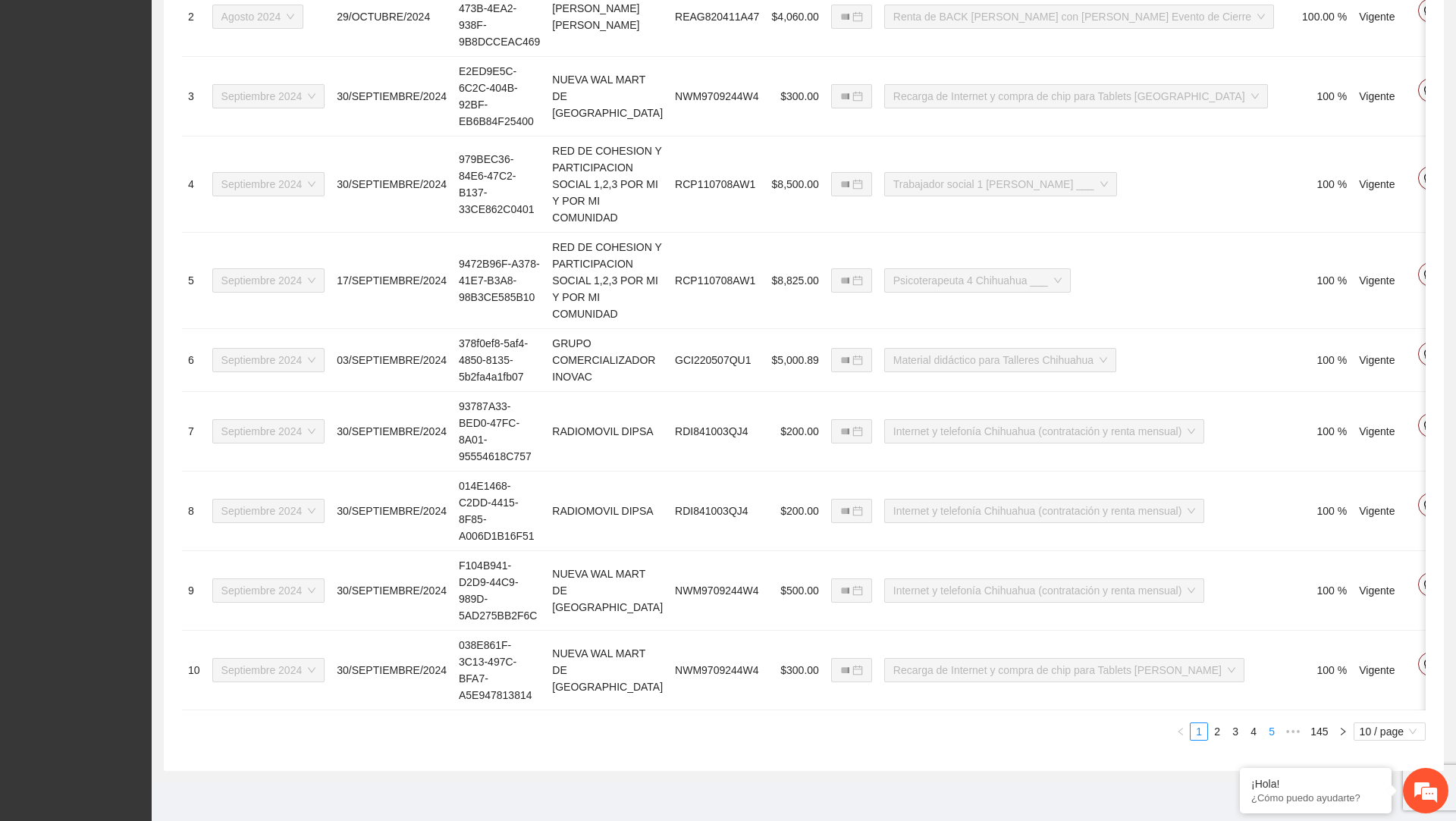
click at [1268, 726] on link "5" at bounding box center [1272, 732] width 17 height 17
